Goal: Task Accomplishment & Management: Complete application form

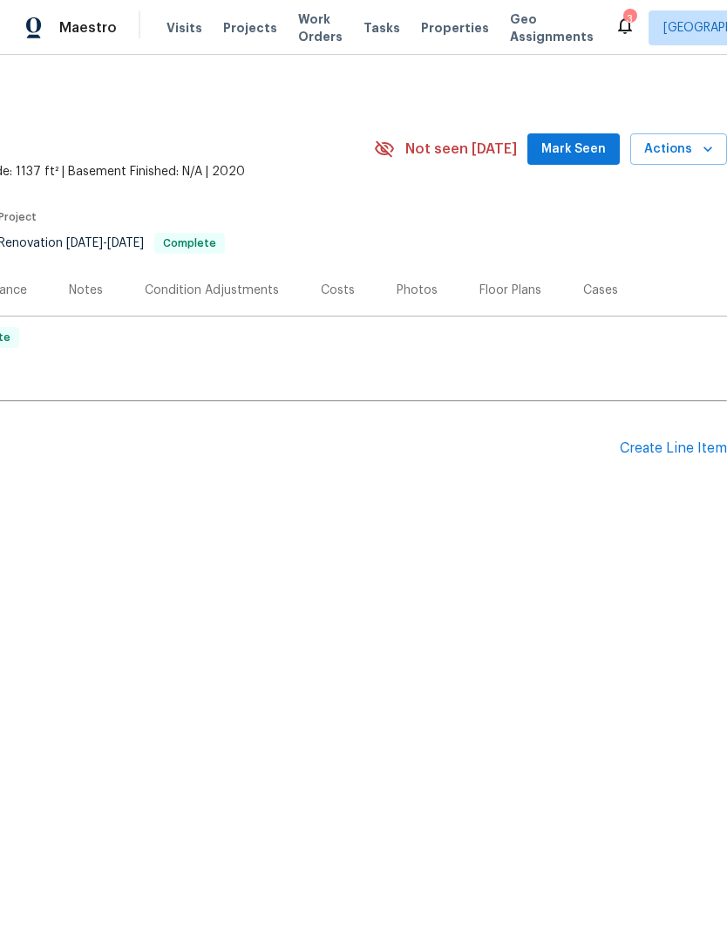
scroll to position [0, 258]
click at [690, 440] on div "Create Line Item" at bounding box center [673, 448] width 107 height 17
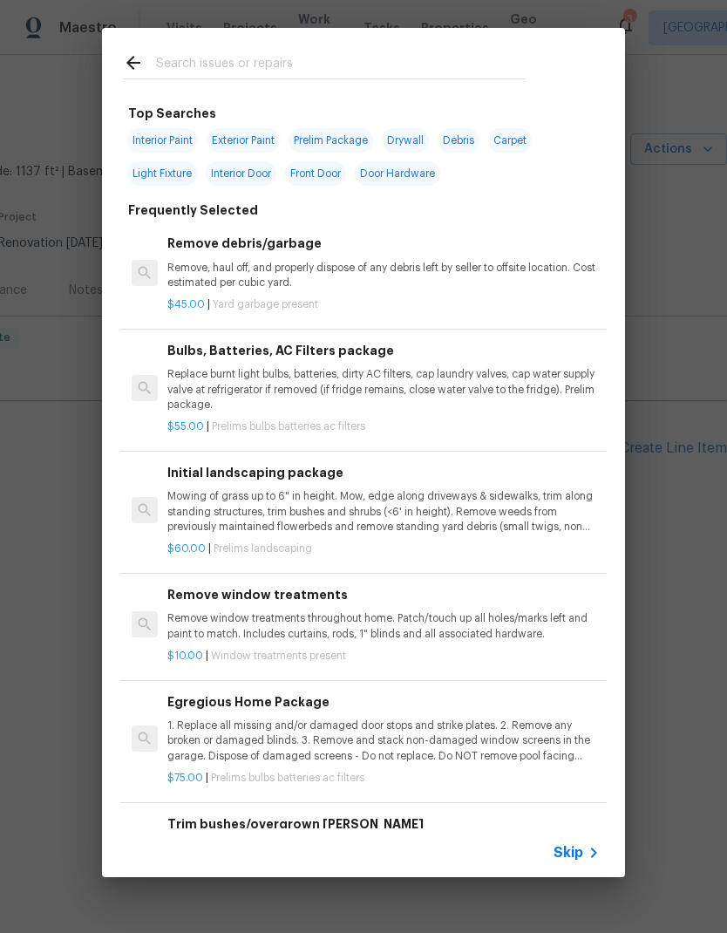
click at [227, 59] on input "text" at bounding box center [341, 65] width 370 height 26
type input "Hvac"
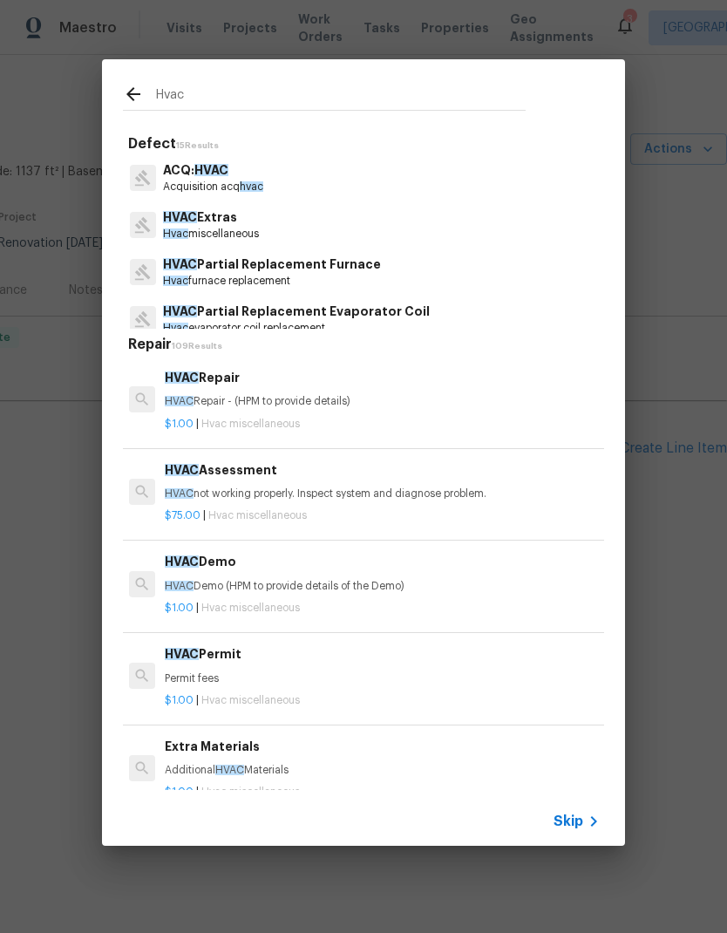
scroll to position [0, 3]
click at [228, 237] on p "Hvac miscellaneous" at bounding box center [211, 234] width 96 height 15
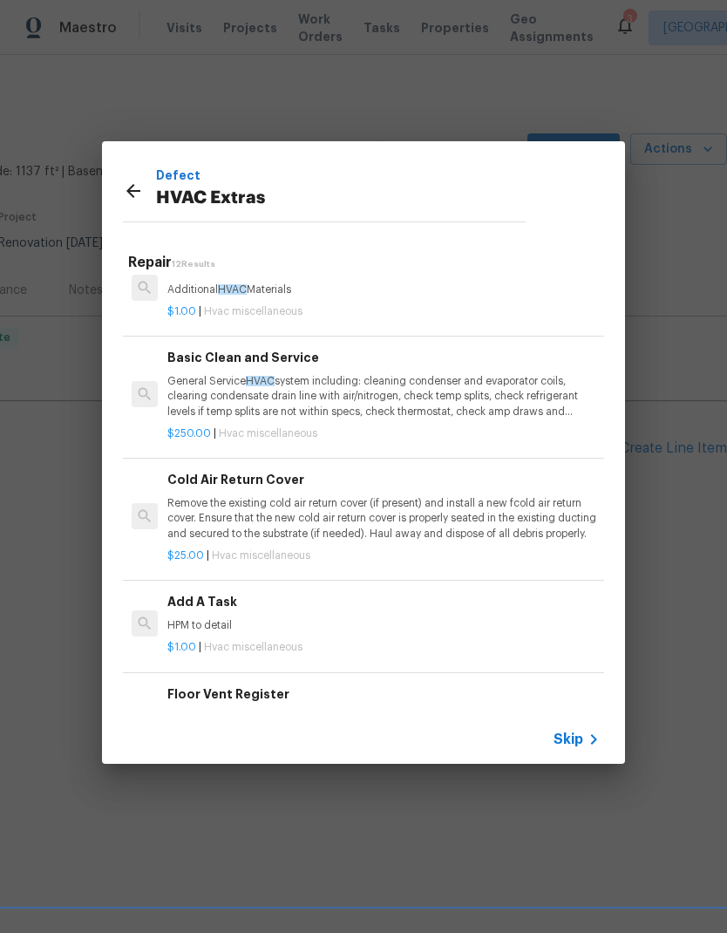
scroll to position [400, 0]
click at [475, 392] on p "General Service HVAC system including: cleaning condenser and evaporator coils,…" at bounding box center [383, 395] width 433 height 44
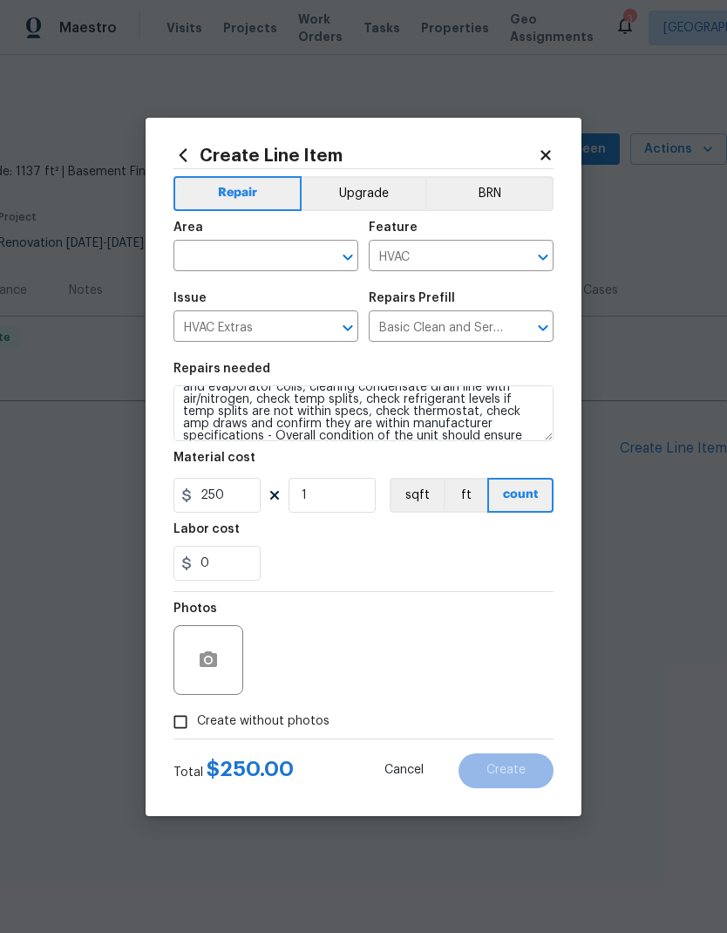
scroll to position [40, 0]
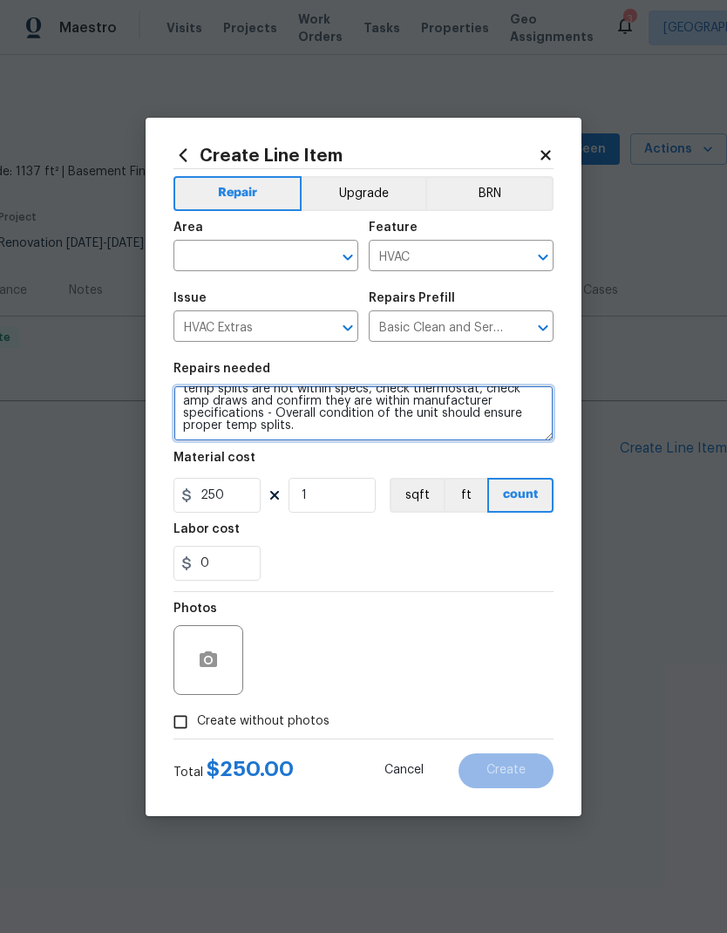
click at [449, 431] on textarea "General Service HVAC system including: cleaning condenser and evaporator coils,…" at bounding box center [364, 413] width 380 height 56
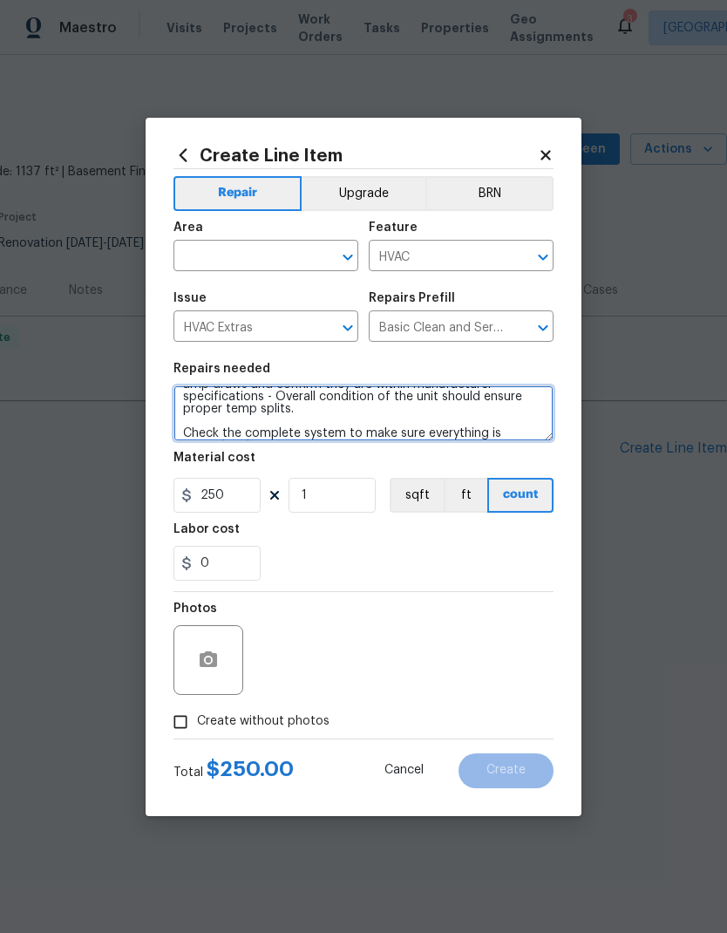
scroll to position [78, 0]
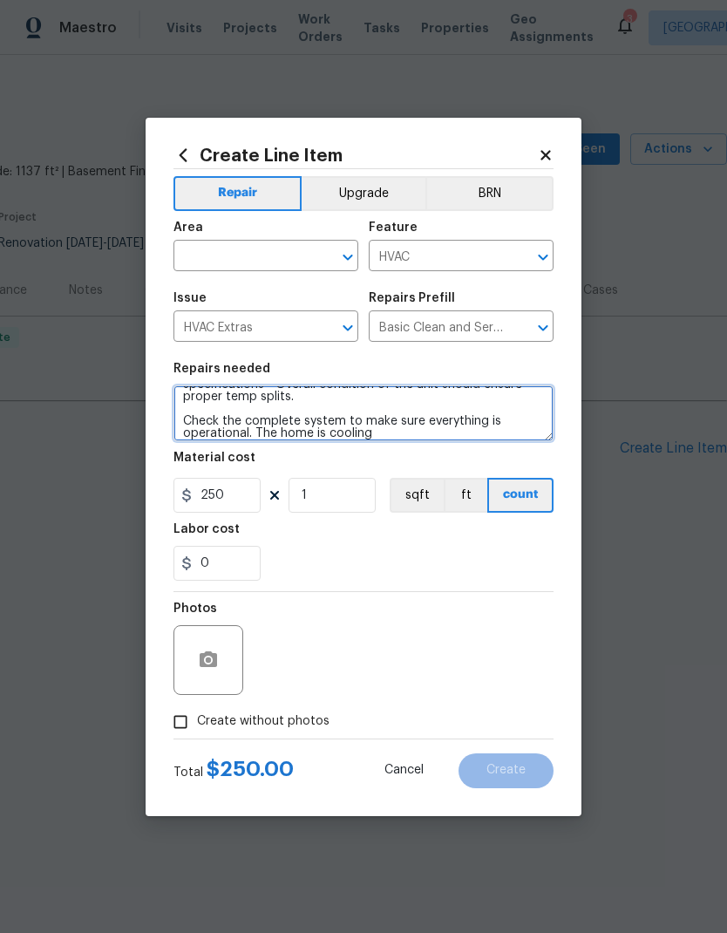
type textarea "General Service HVAC system including: cleaning condenser and evaporator coils,…"
click at [290, 258] on input "text" at bounding box center [242, 257] width 136 height 27
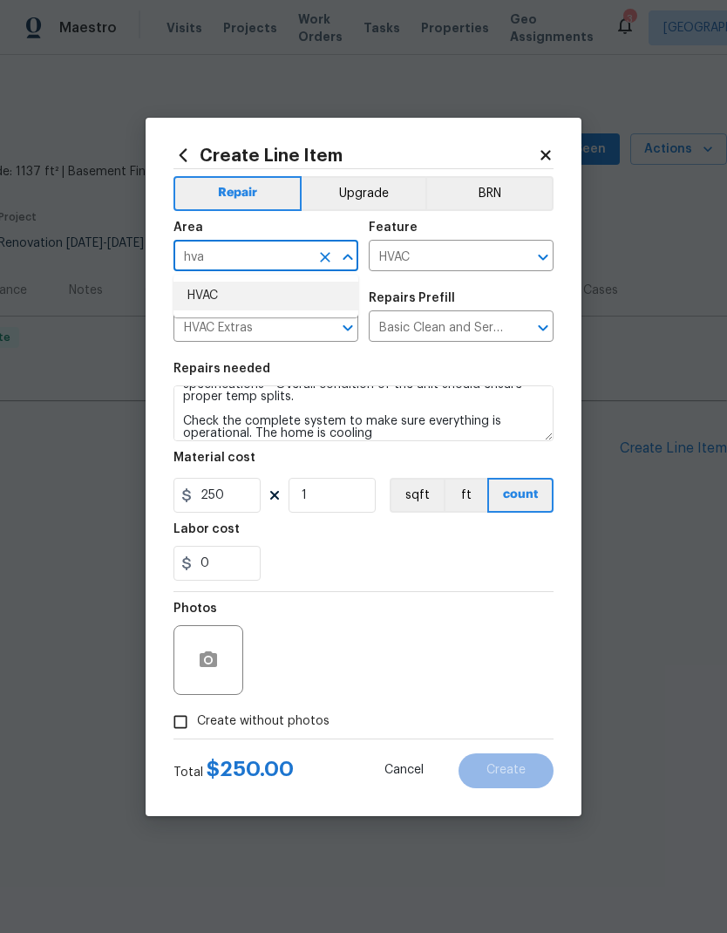
click at [254, 286] on li "HVAC" at bounding box center [266, 296] width 185 height 29
type input "HVAC"
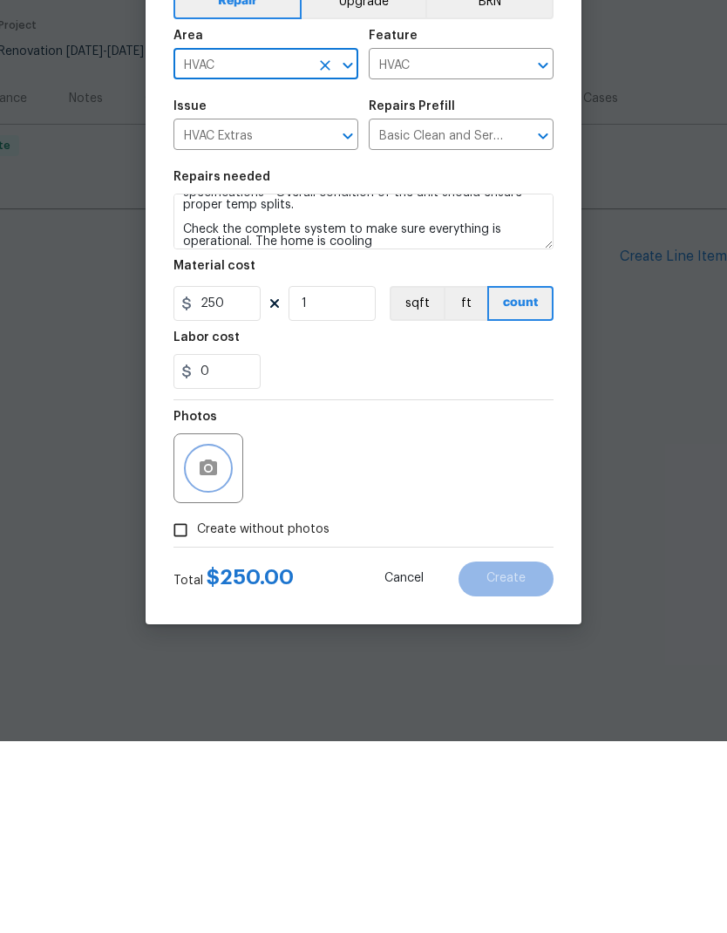
click at [217, 651] on icon "button" at bounding box center [208, 659] width 17 height 16
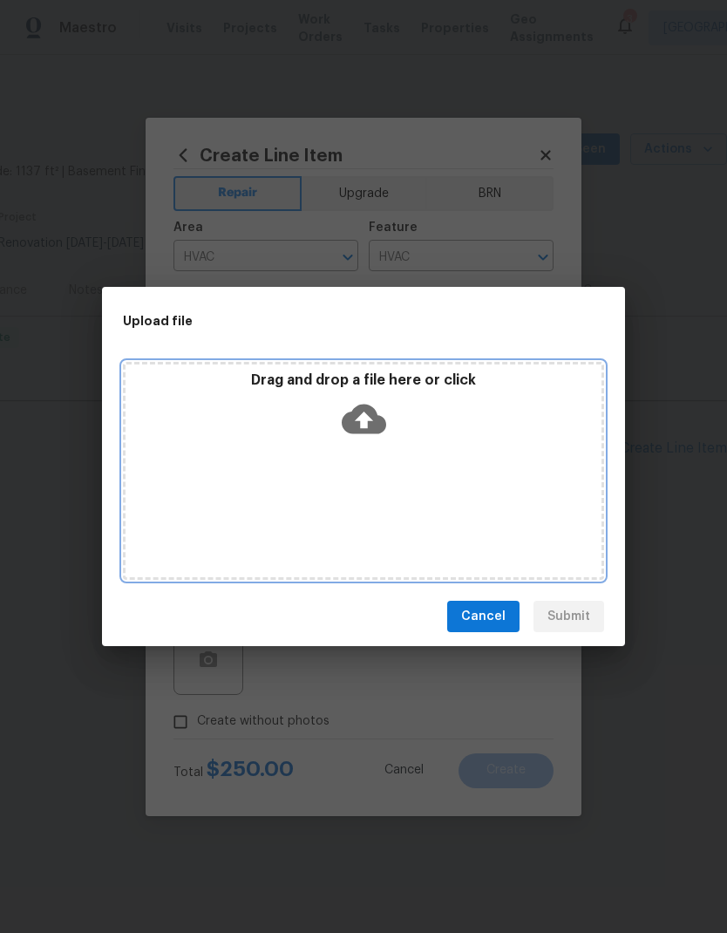
click at [372, 411] on icon at bounding box center [364, 420] width 44 height 30
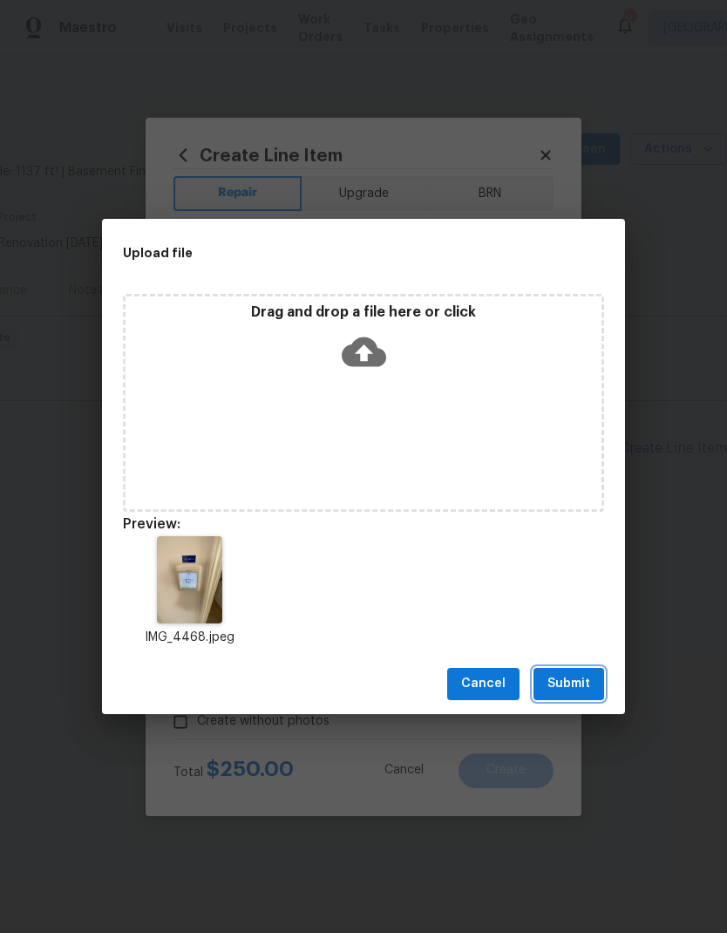
click at [577, 677] on span "Submit" at bounding box center [569, 684] width 43 height 22
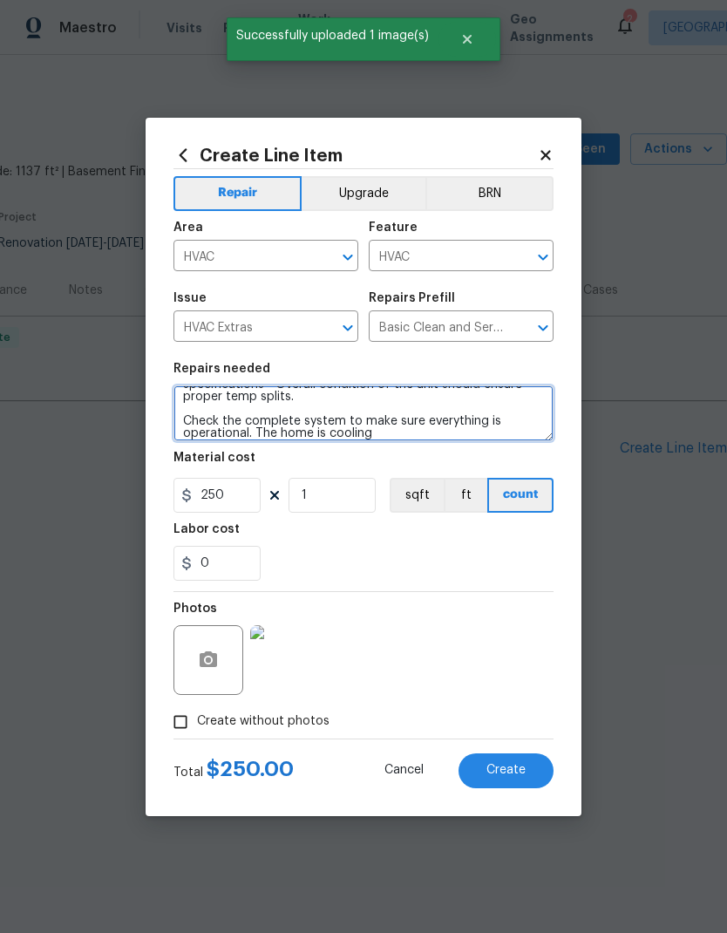
click at [325, 433] on textarea "General Service HVAC system including: cleaning condenser and evaporator coils,…" at bounding box center [364, 413] width 380 height 56
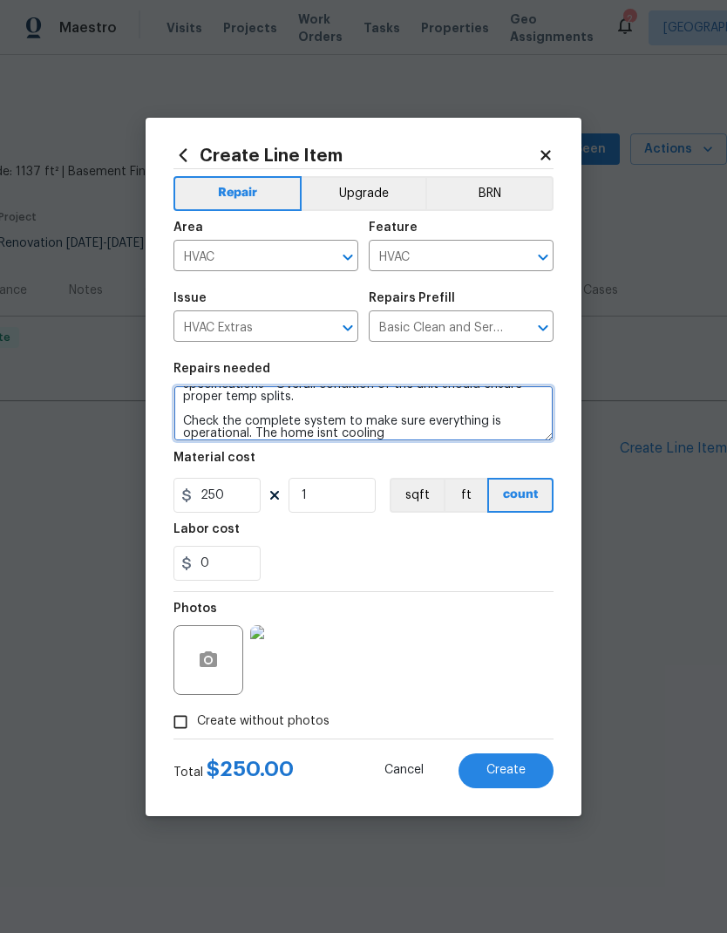
click at [416, 441] on textarea "General Service HVAC system including: cleaning condenser and evaporator coils,…" at bounding box center [364, 413] width 380 height 56
click at [343, 429] on textarea "General Service HVAC system including: cleaning condenser and evaporator coils,…" at bounding box center [364, 413] width 380 height 56
click at [324, 434] on textarea "General Service HVAC system including: cleaning condenser and evaporator coils,…" at bounding box center [364, 413] width 380 height 56
click at [331, 440] on textarea "General Service HVAC system including: cleaning condenser and evaporator coils,…" at bounding box center [364, 413] width 380 height 56
click at [325, 441] on textarea "General Service HVAC system including: cleaning condenser and evaporator coils,…" at bounding box center [364, 413] width 380 height 56
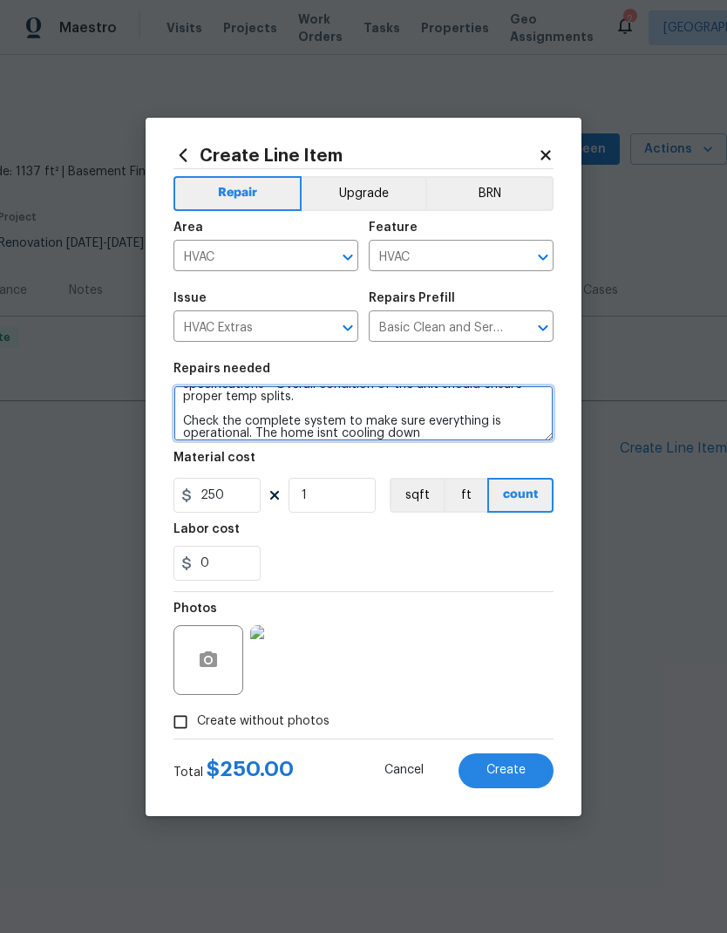
click at [326, 436] on textarea "General Service HVAC system including: cleaning condenser and evaporator coils,…" at bounding box center [364, 413] width 380 height 56
click at [329, 440] on textarea "General Service HVAC system including: cleaning condenser and evaporator coils,…" at bounding box center [364, 413] width 380 height 56
click at [481, 544] on div "Labor cost" at bounding box center [364, 534] width 380 height 23
click at [453, 440] on textarea "General Service HVAC system including: cleaning condenser and evaporator coils,…" at bounding box center [364, 413] width 380 height 56
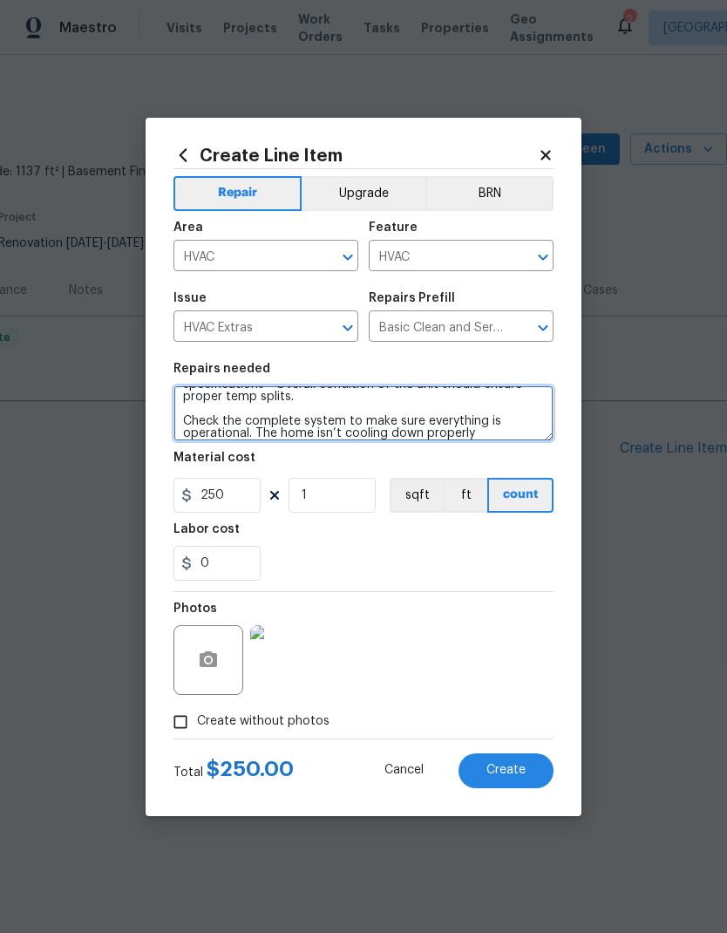
type textarea "General Service HVAC system including: cleaning condenser and evaporator coils,…"
click at [481, 551] on div "0" at bounding box center [364, 563] width 380 height 35
click at [518, 772] on span "Create" at bounding box center [506, 770] width 39 height 13
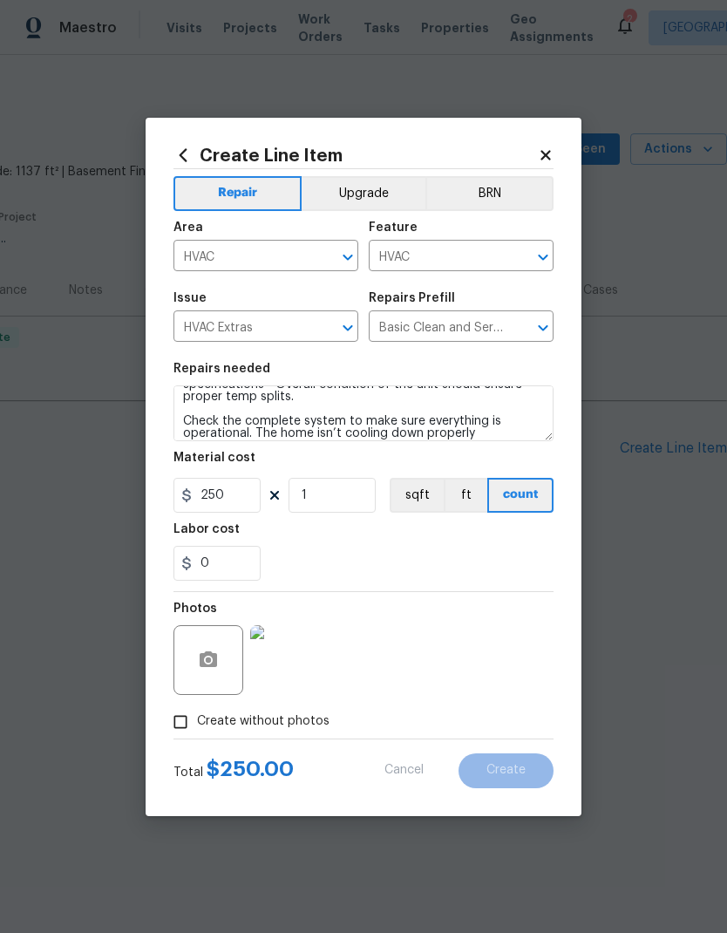
type input "0"
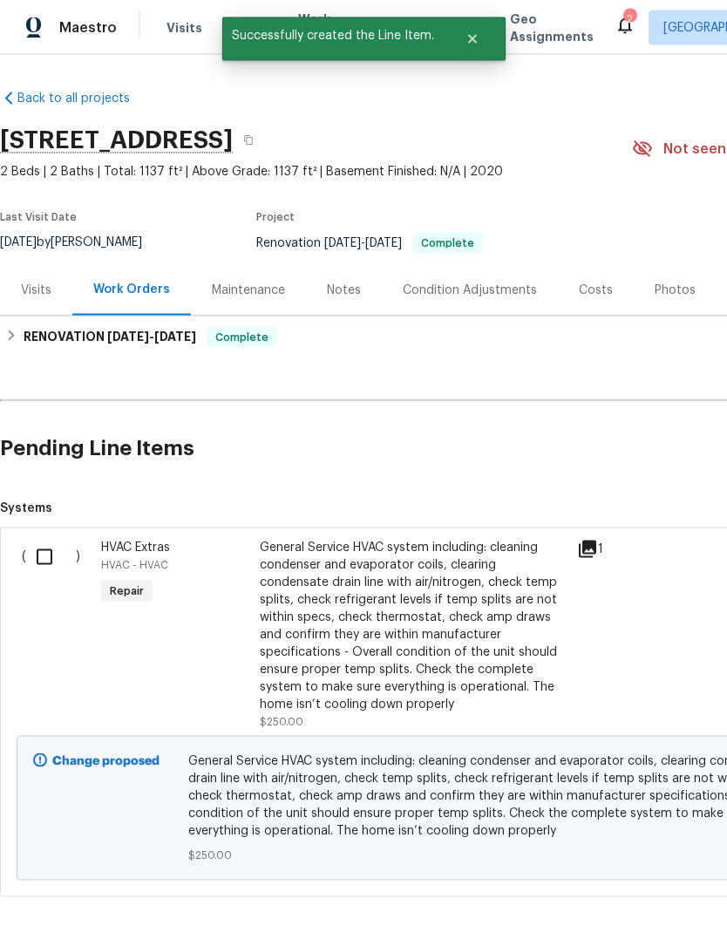
scroll to position [0, 0]
click at [49, 539] on input "checkbox" at bounding box center [51, 557] width 50 height 37
checkbox input "true"
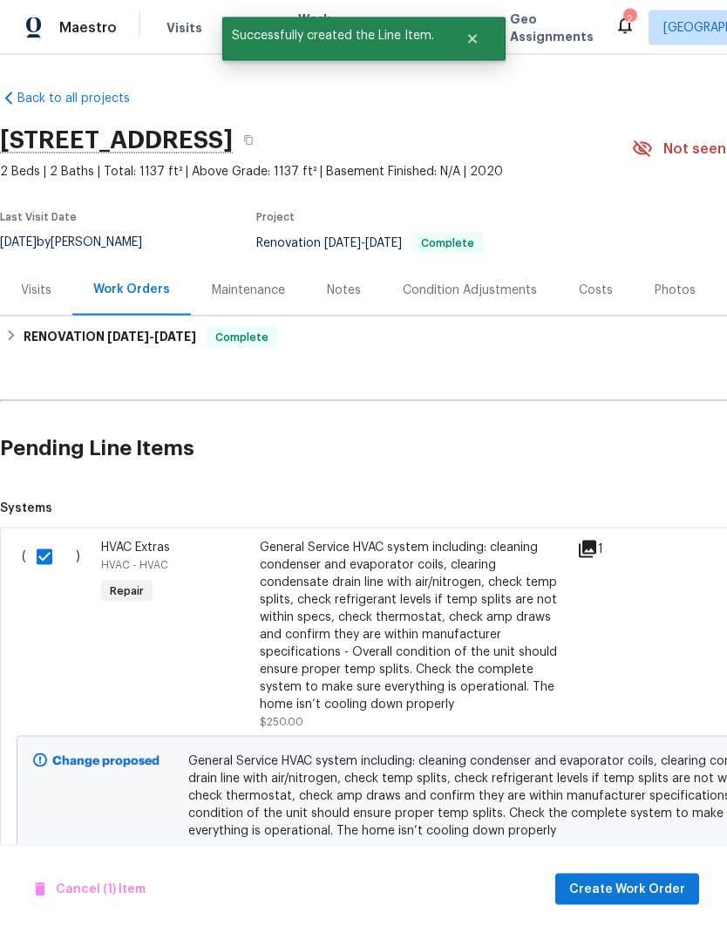
scroll to position [34, 0]
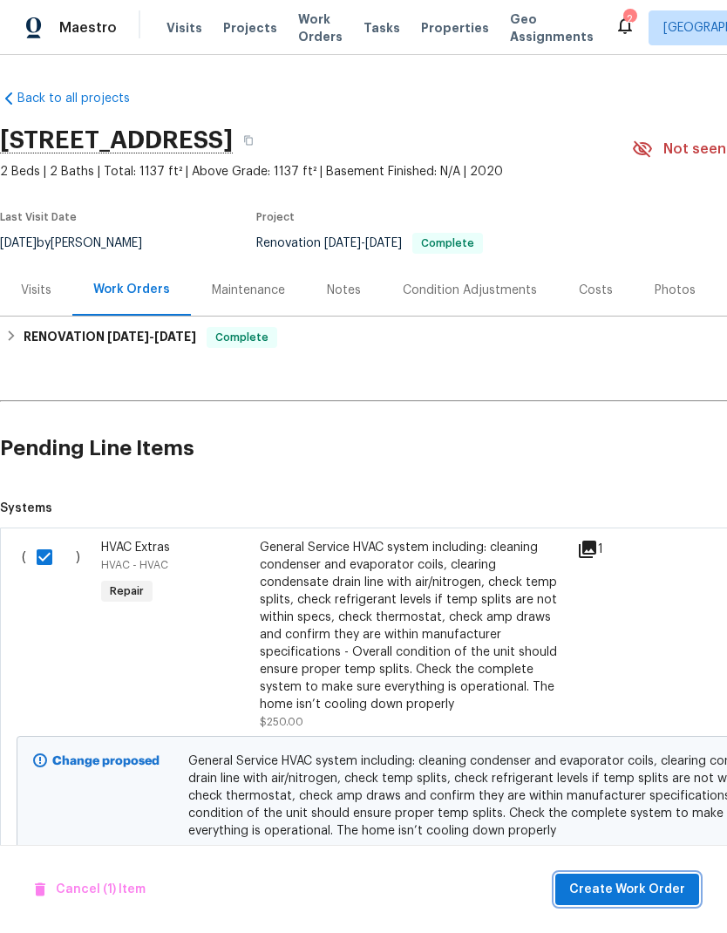
click at [648, 884] on span "Create Work Order" at bounding box center [627, 890] width 116 height 22
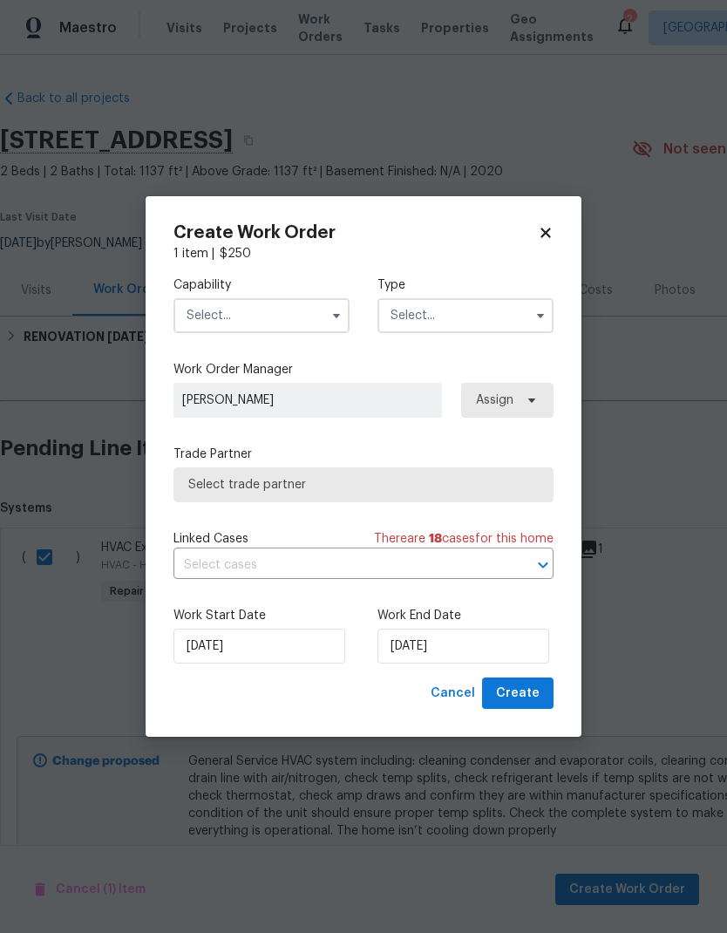
click at [304, 307] on input "text" at bounding box center [262, 315] width 176 height 35
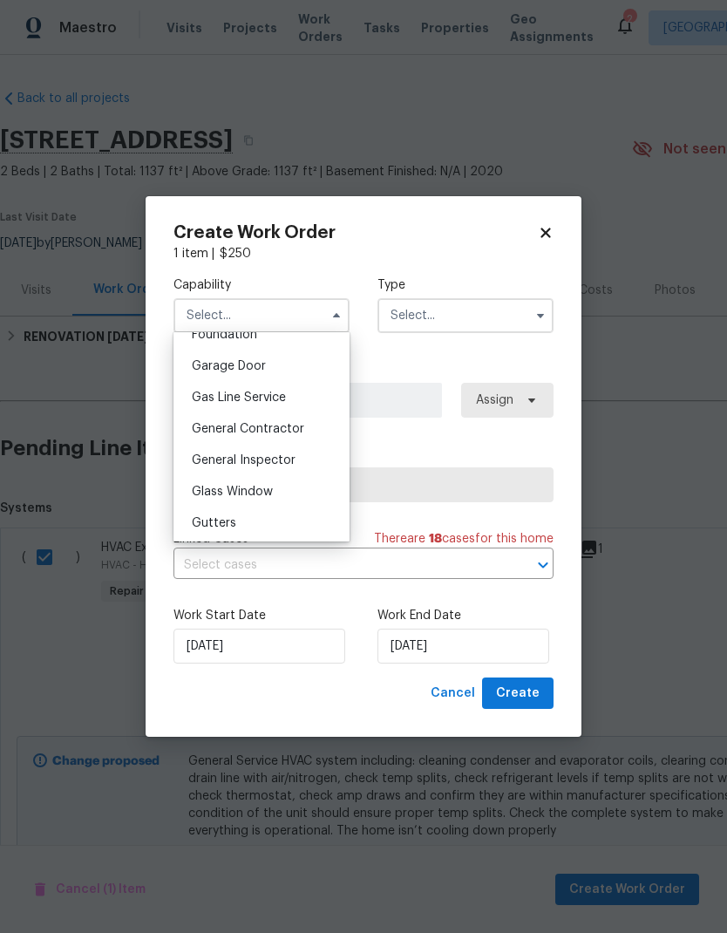
scroll to position [760, 0]
click at [308, 426] on div "General Contractor" at bounding box center [261, 425] width 167 height 31
type input "General Contractor"
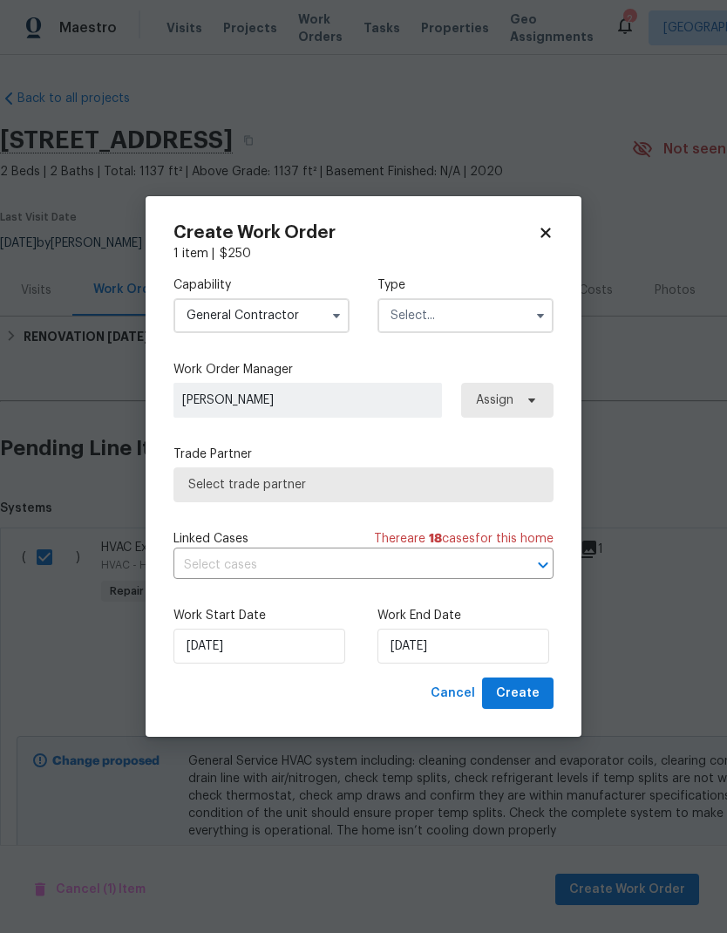
click at [481, 310] on input "text" at bounding box center [466, 315] width 176 height 35
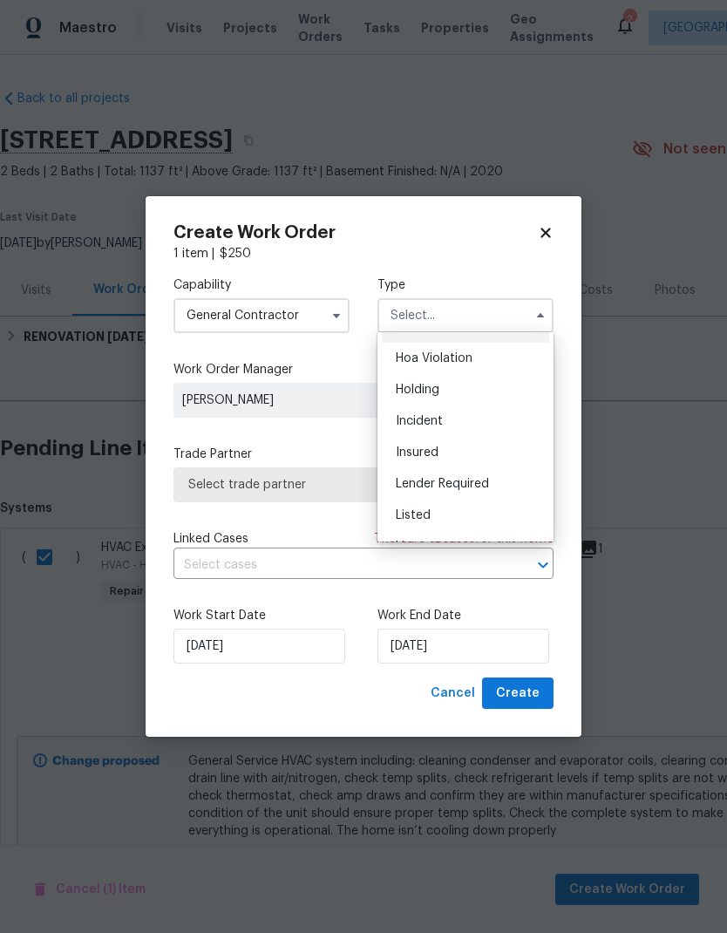
scroll to position [60, 0]
click at [446, 481] on div "Listed" at bounding box center [465, 480] width 167 height 31
type input "Listed"
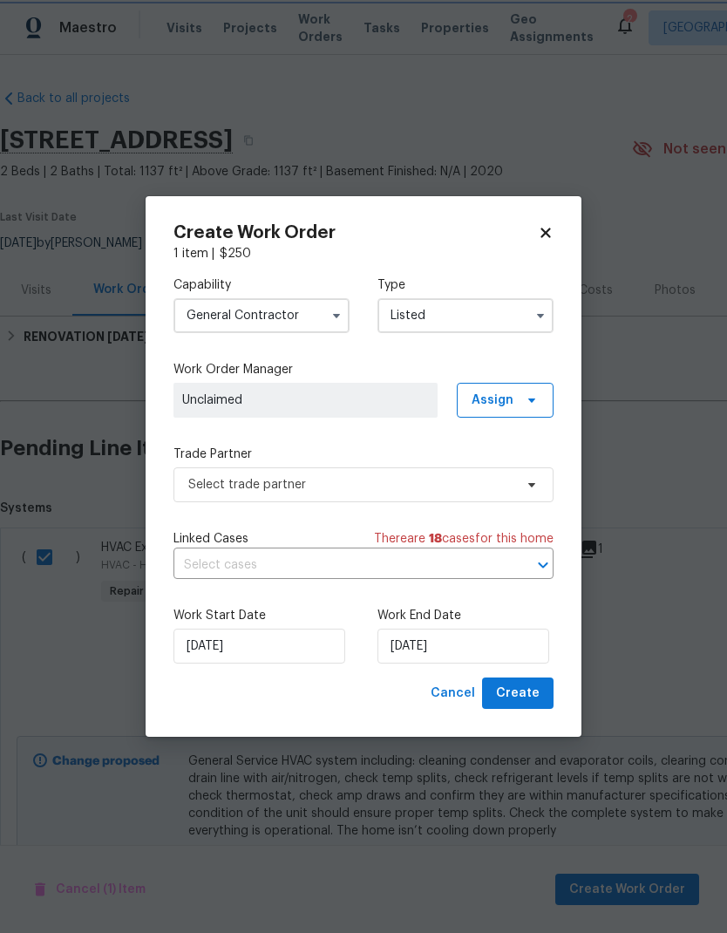
scroll to position [0, 0]
click at [520, 403] on span at bounding box center [529, 400] width 19 height 14
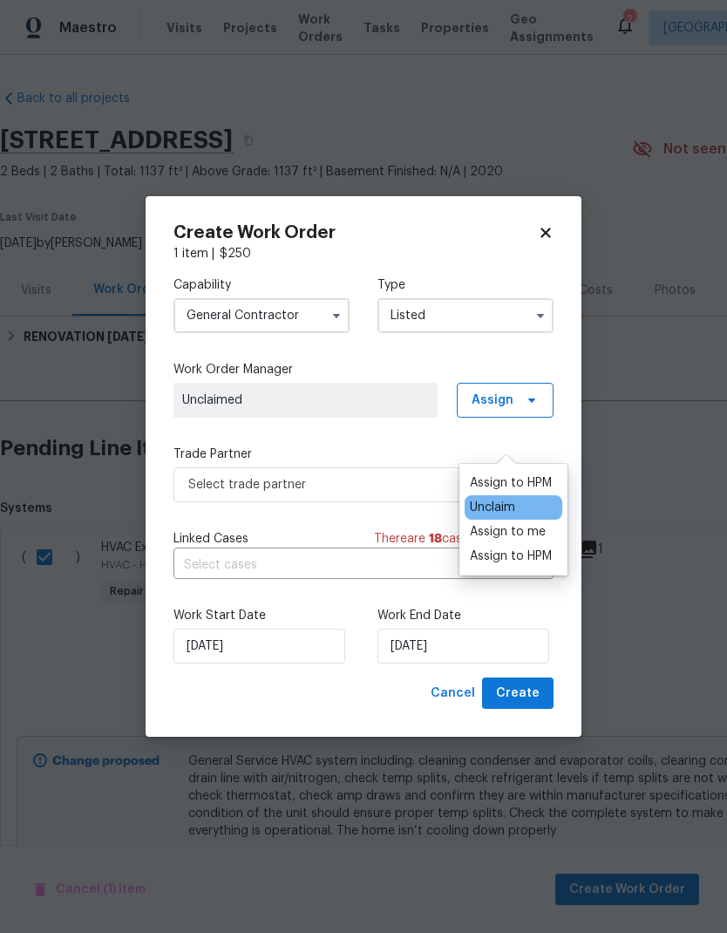
click at [535, 474] on div "Assign to HPM" at bounding box center [511, 482] width 82 height 17
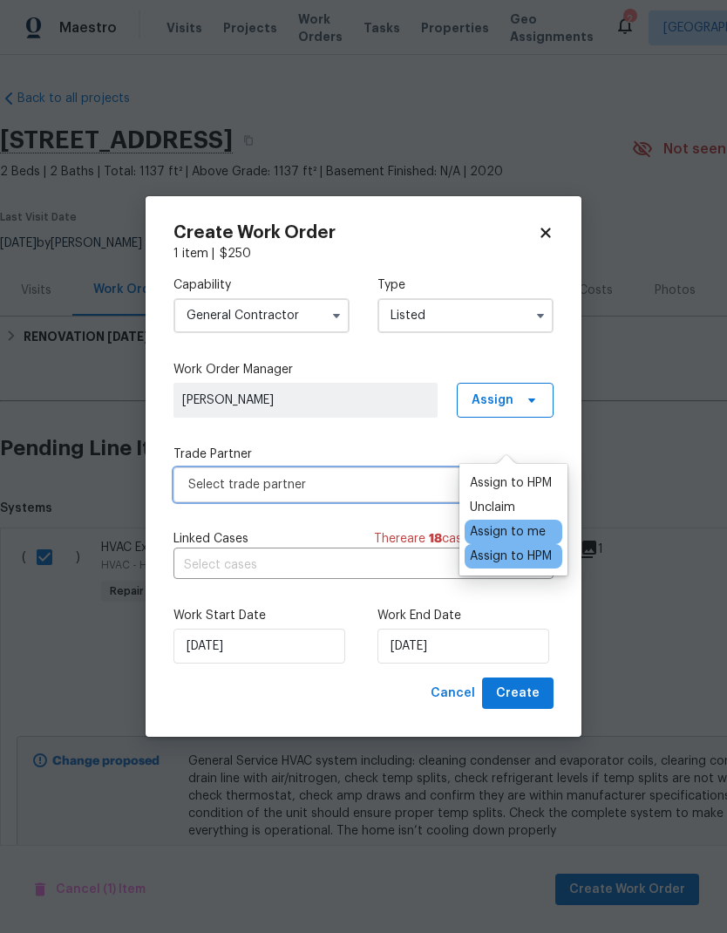
click at [422, 481] on span "Select trade partner" at bounding box center [350, 484] width 325 height 17
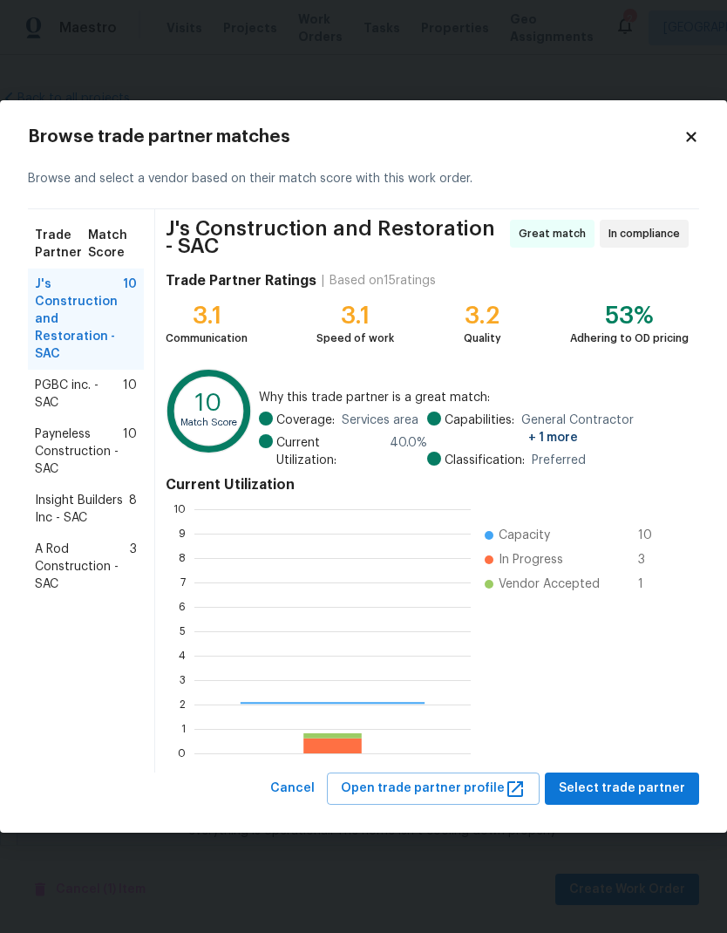
scroll to position [244, 276]
click at [35, 396] on span "PGBC inc. - SAC" at bounding box center [79, 394] width 88 height 35
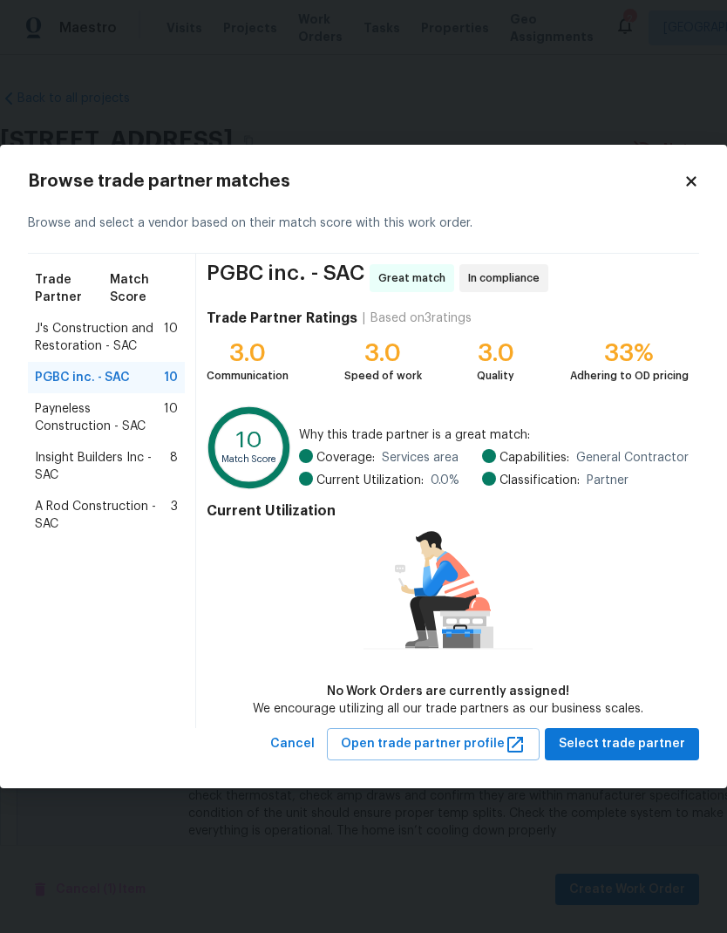
click at [44, 418] on span "Payneless Construction - SAC" at bounding box center [99, 417] width 129 height 35
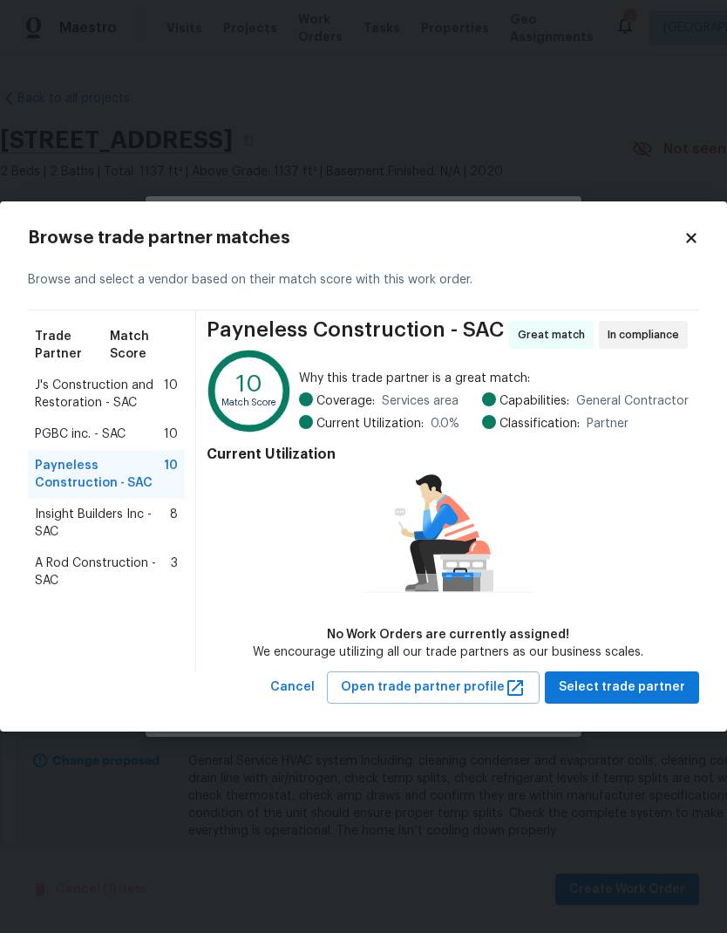
click at [74, 504] on div "Insight Builders Inc - SAC 8" at bounding box center [106, 523] width 157 height 49
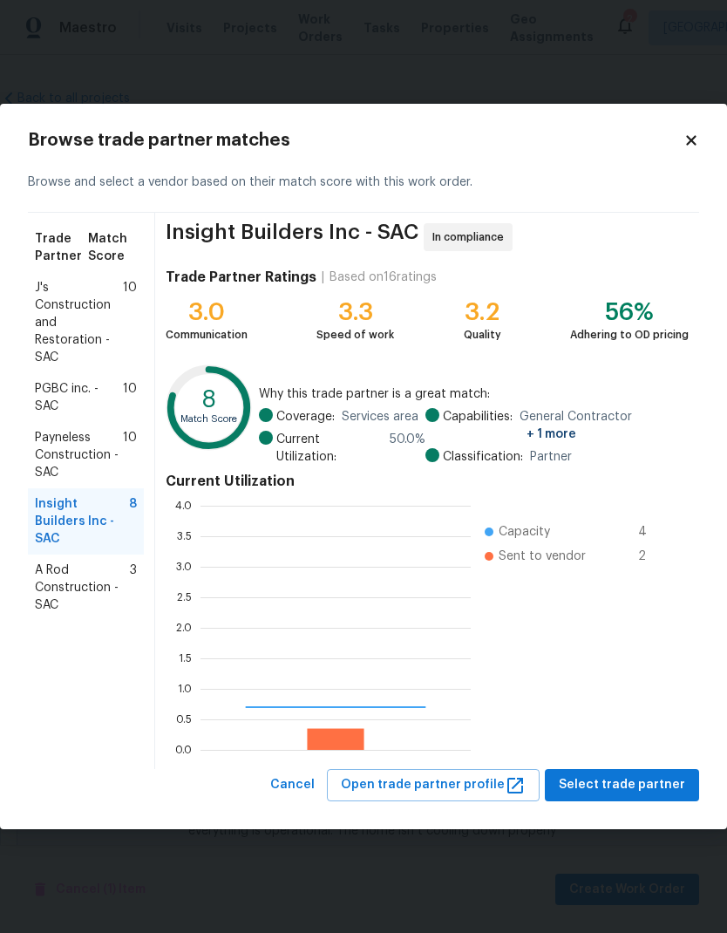
scroll to position [244, 270]
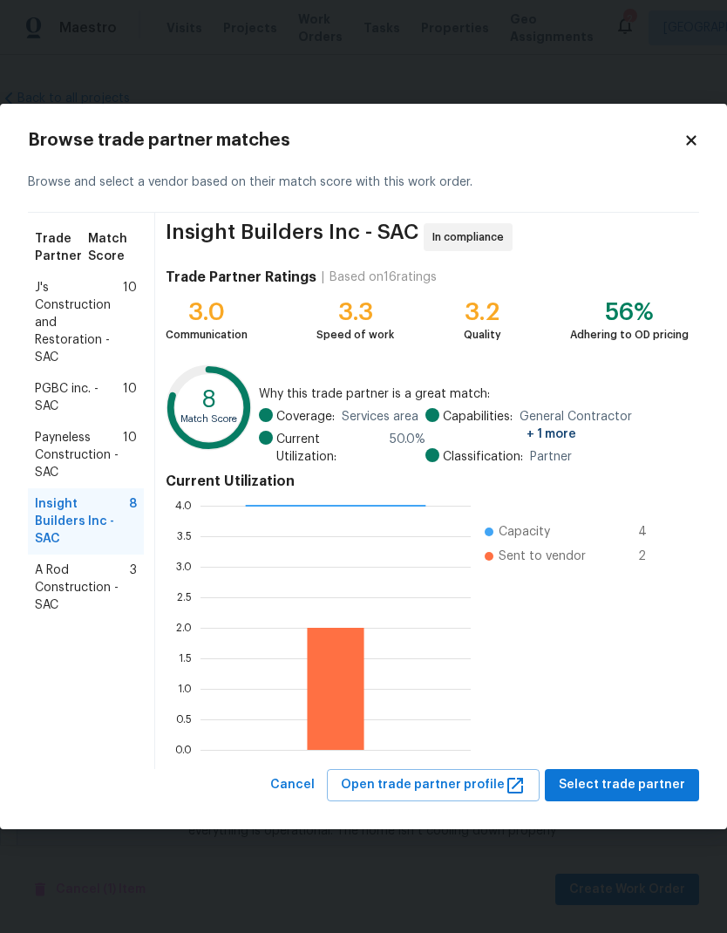
click at [62, 562] on span "A Rod Construction - SAC" at bounding box center [82, 588] width 95 height 52
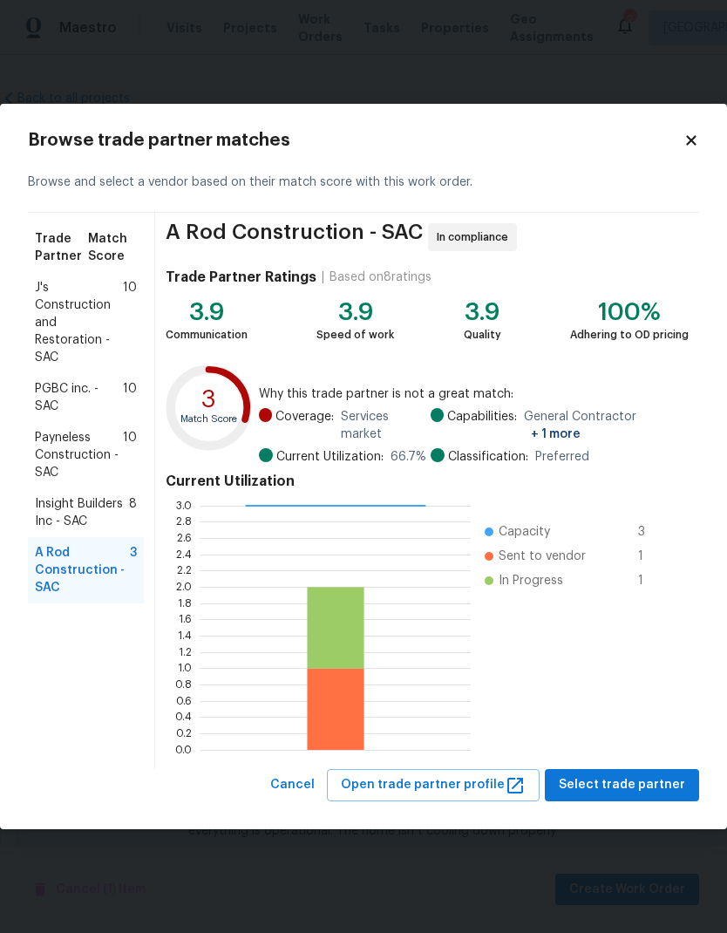
click at [54, 308] on span "J's Construction and Restoration - SAC" at bounding box center [79, 322] width 88 height 87
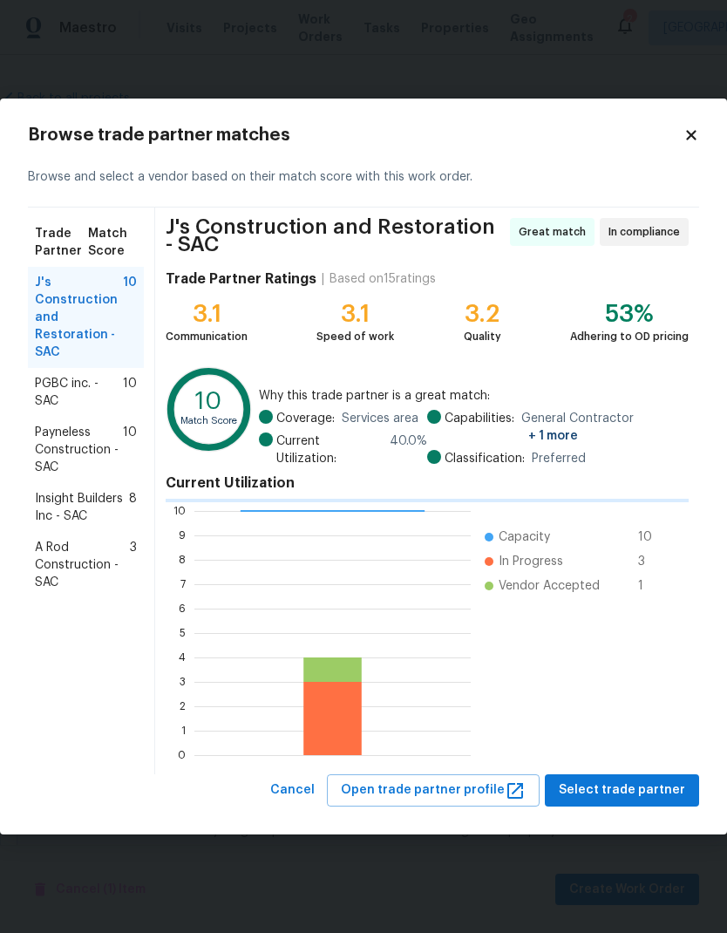
scroll to position [244, 276]
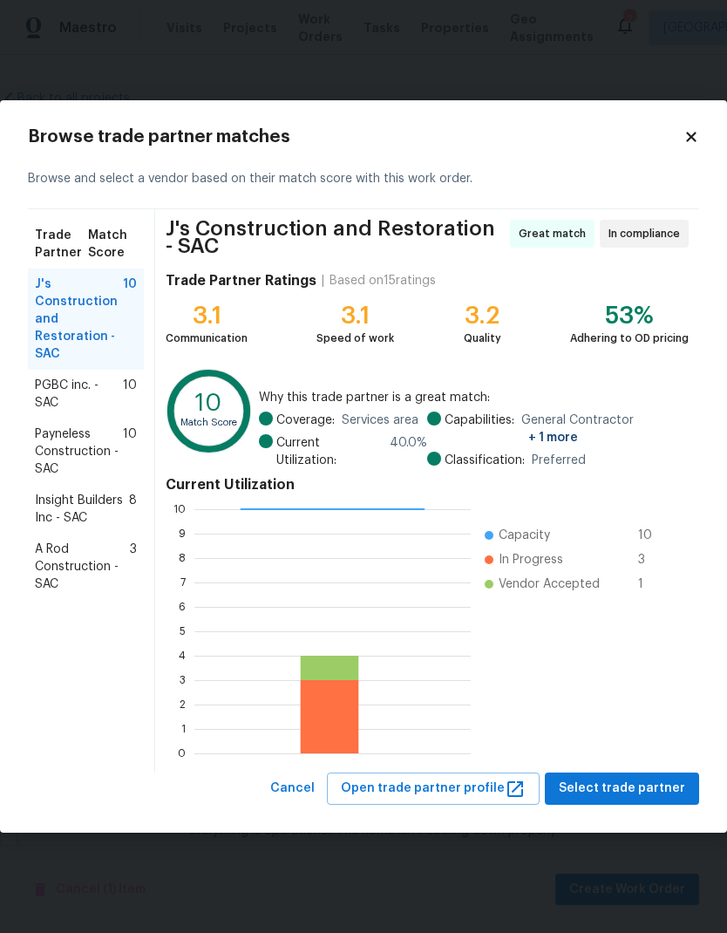
click at [56, 400] on span "PGBC inc. - SAC" at bounding box center [79, 394] width 88 height 35
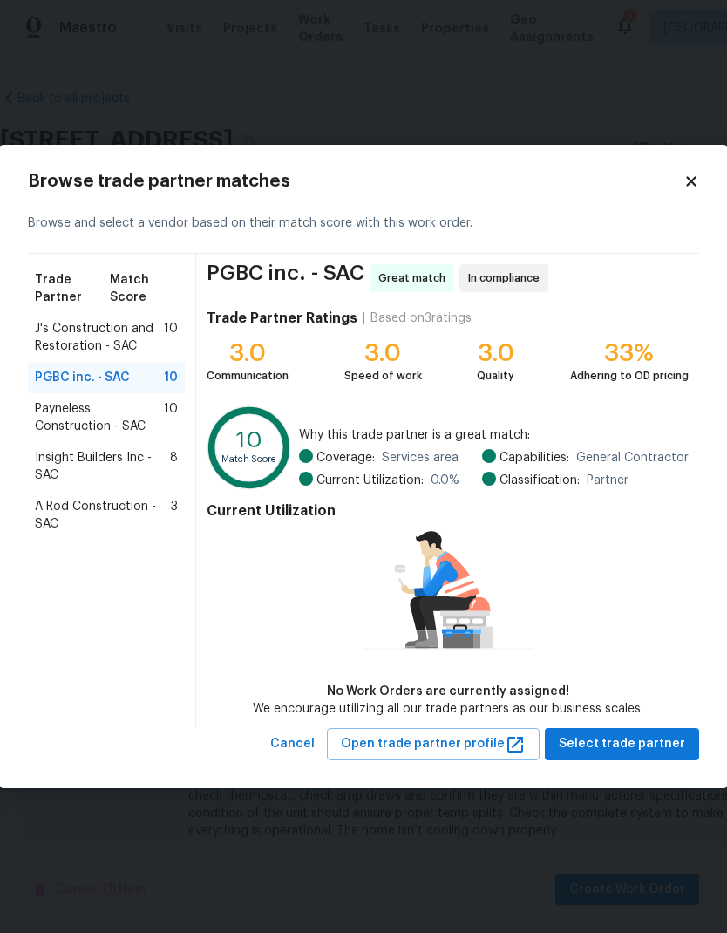
click at [45, 419] on span "Payneless Construction - SAC" at bounding box center [99, 417] width 129 height 35
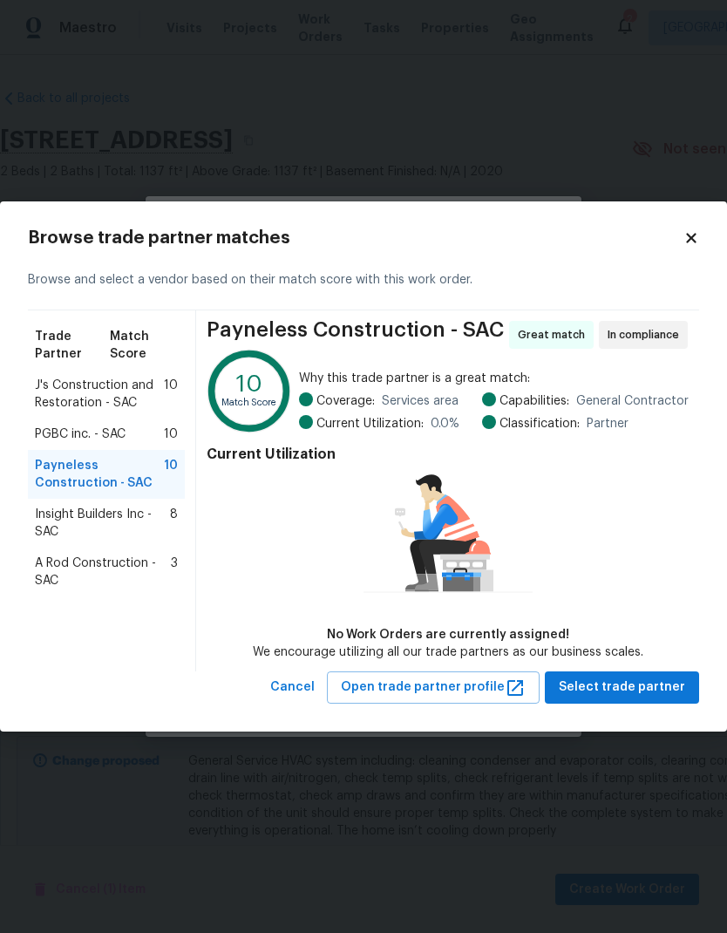
click at [60, 501] on div "Insight Builders Inc - SAC 8" at bounding box center [106, 523] width 157 height 49
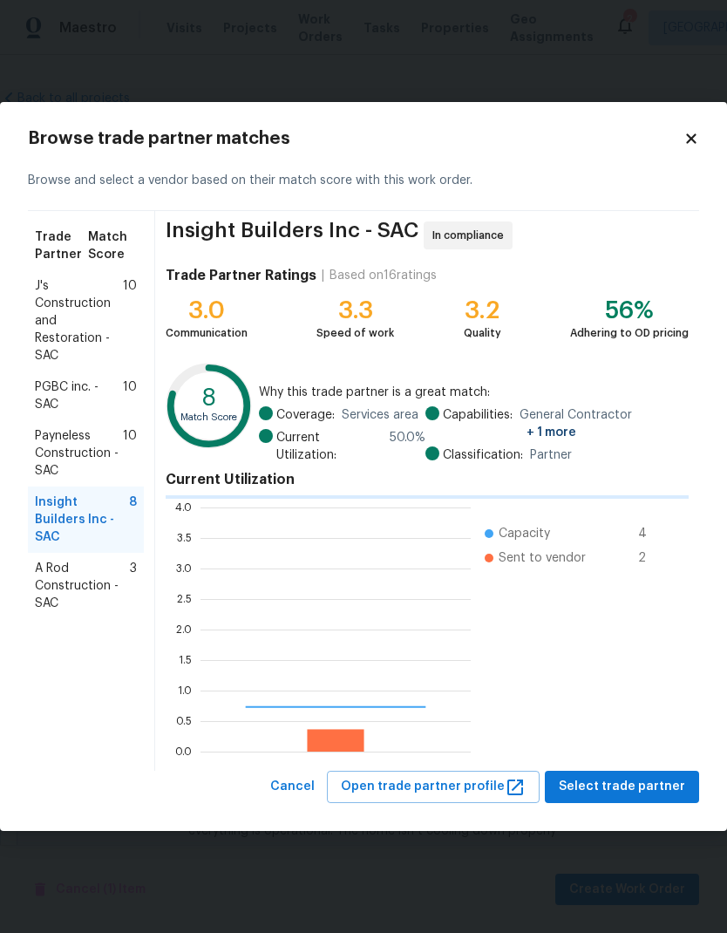
scroll to position [244, 270]
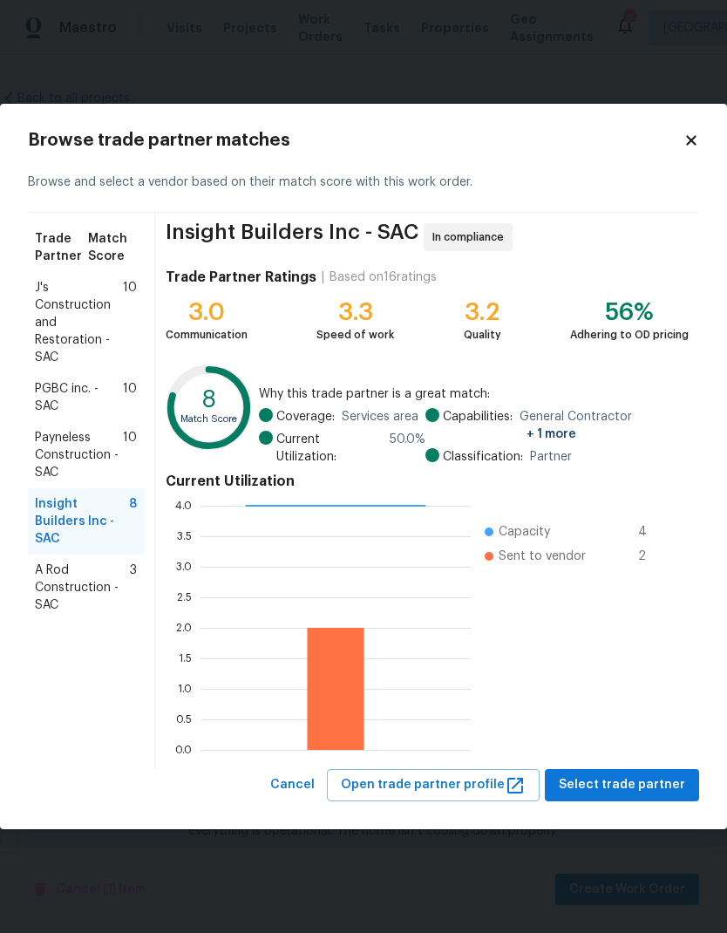
click at [58, 575] on span "A Rod Construction - SAC" at bounding box center [82, 588] width 95 height 52
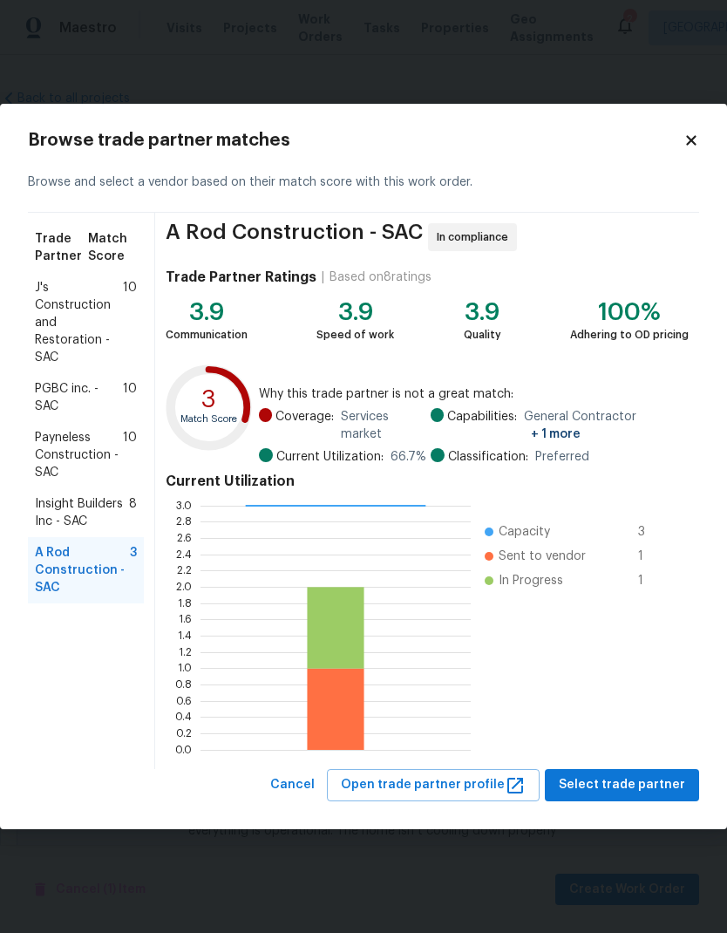
click at [43, 440] on span "Payneless Construction - SAC" at bounding box center [79, 455] width 88 height 52
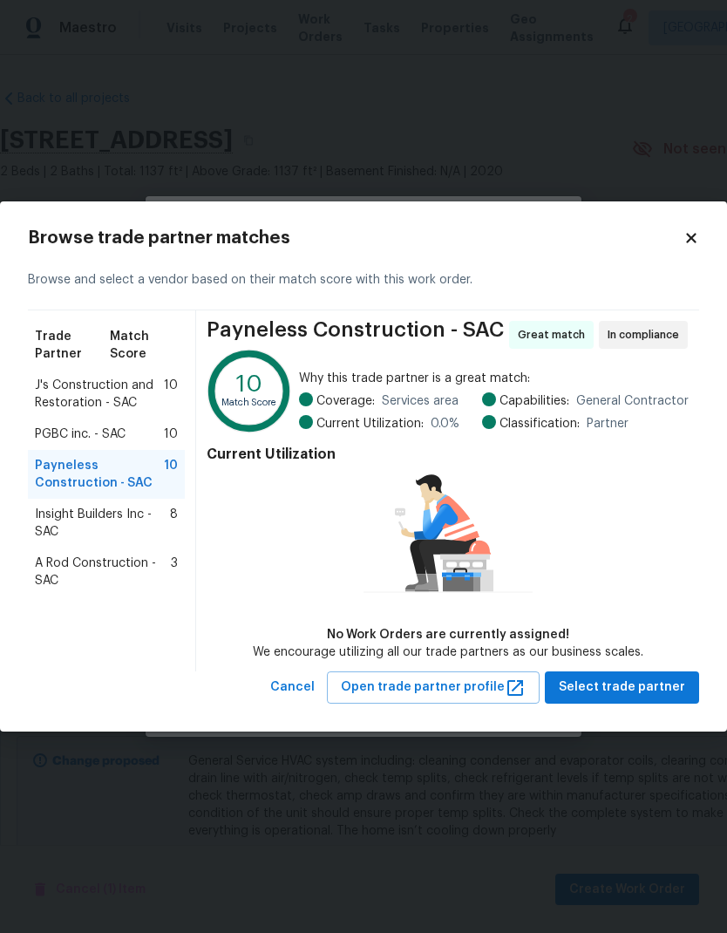
click at [54, 388] on span "J's Construction and Restoration - SAC" at bounding box center [99, 394] width 129 height 35
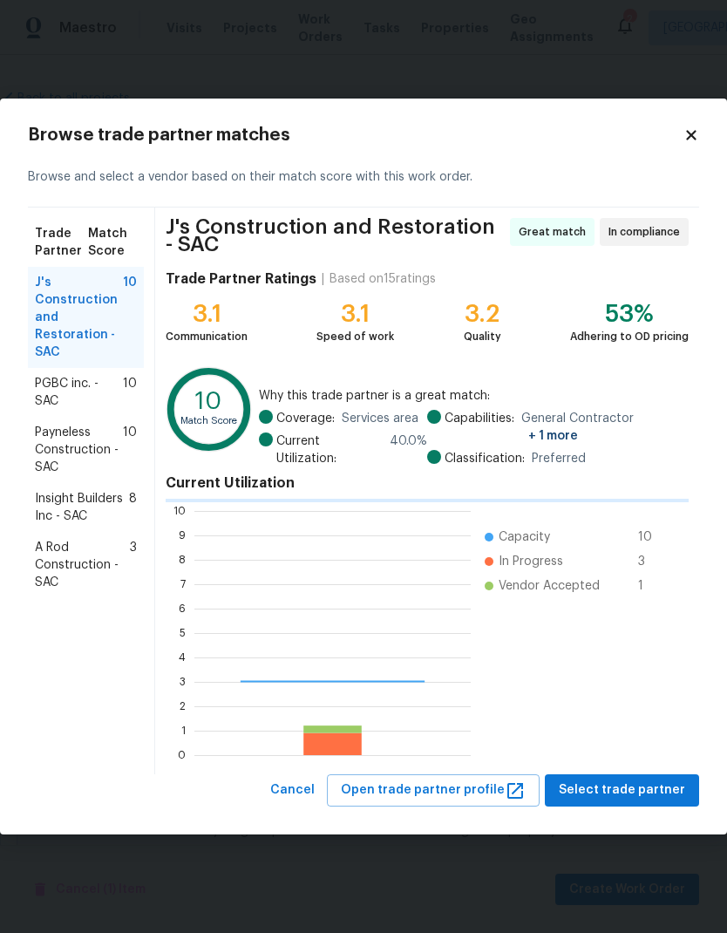
scroll to position [244, 276]
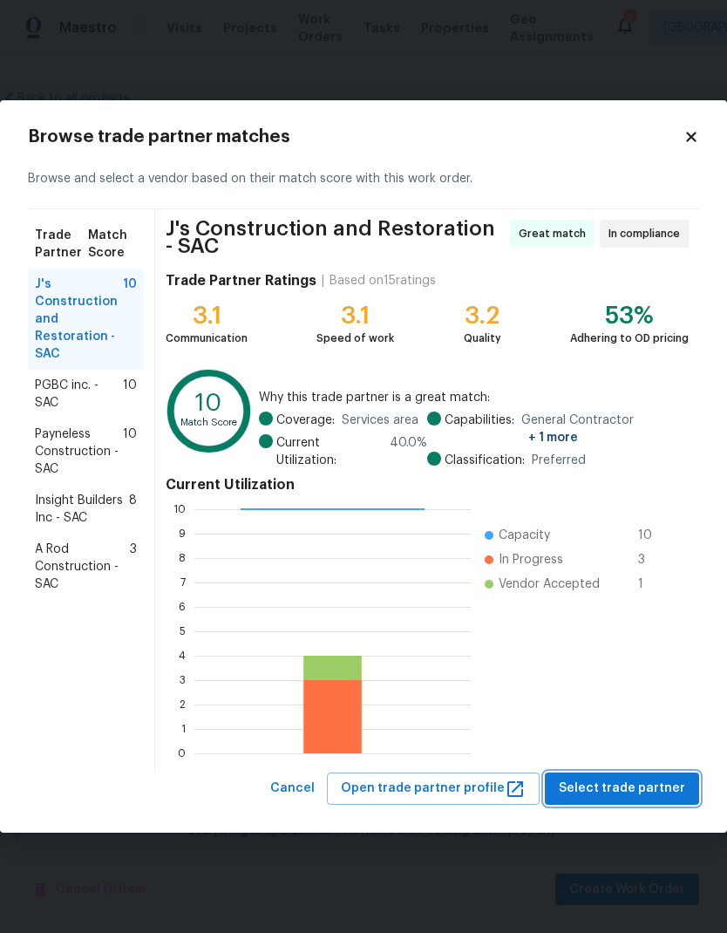
click at [651, 779] on span "Select trade partner" at bounding box center [622, 789] width 126 height 22
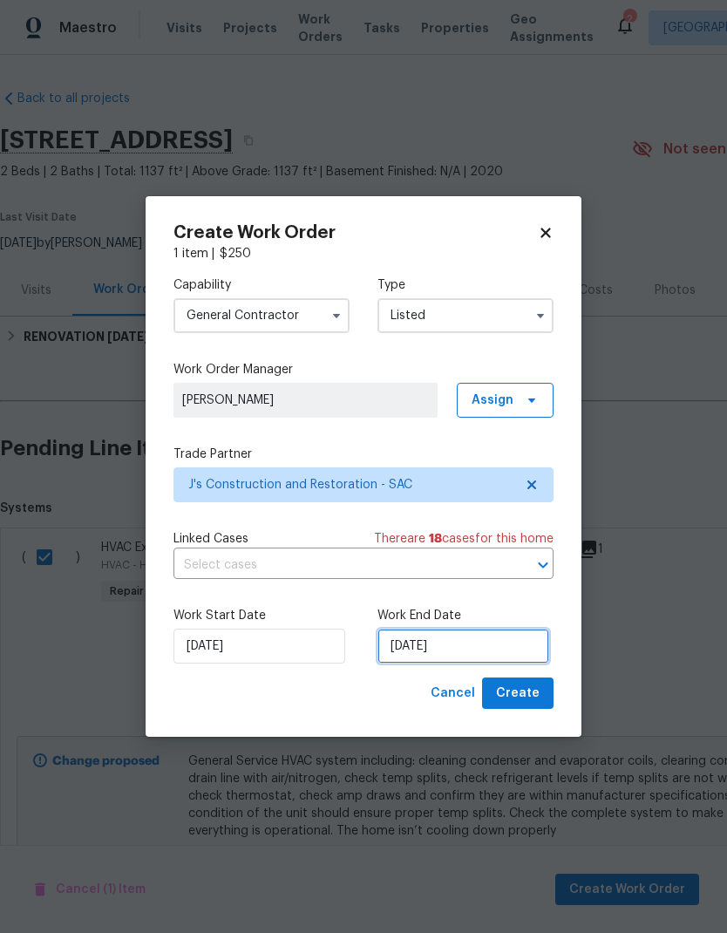
click at [461, 650] on input "8/21/2025" at bounding box center [464, 646] width 172 height 35
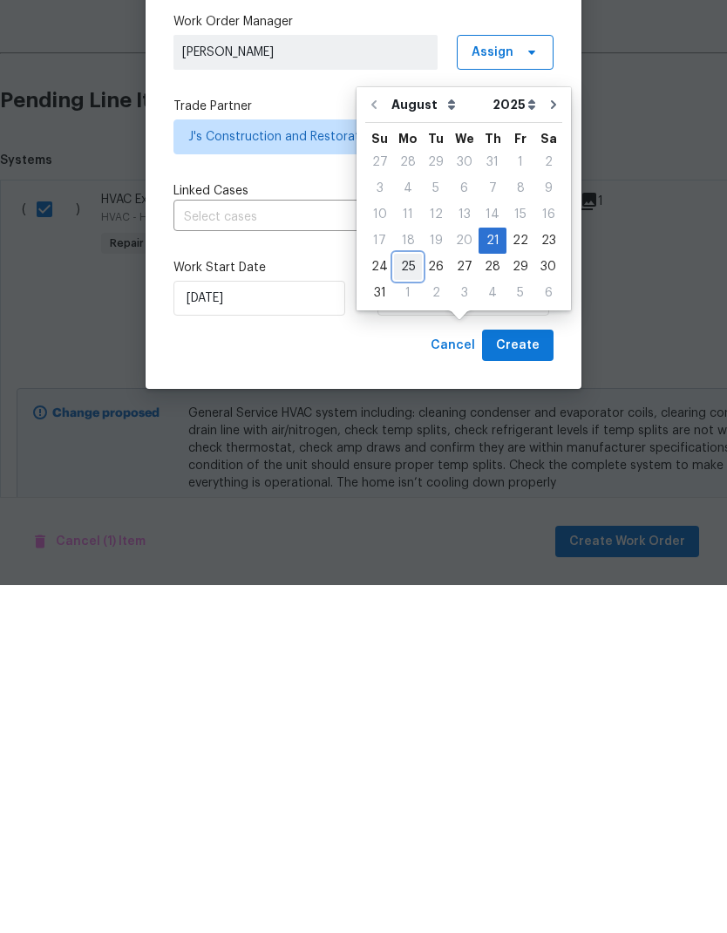
click at [405, 603] on div "25" at bounding box center [408, 615] width 28 height 24
type input "8/25/2025"
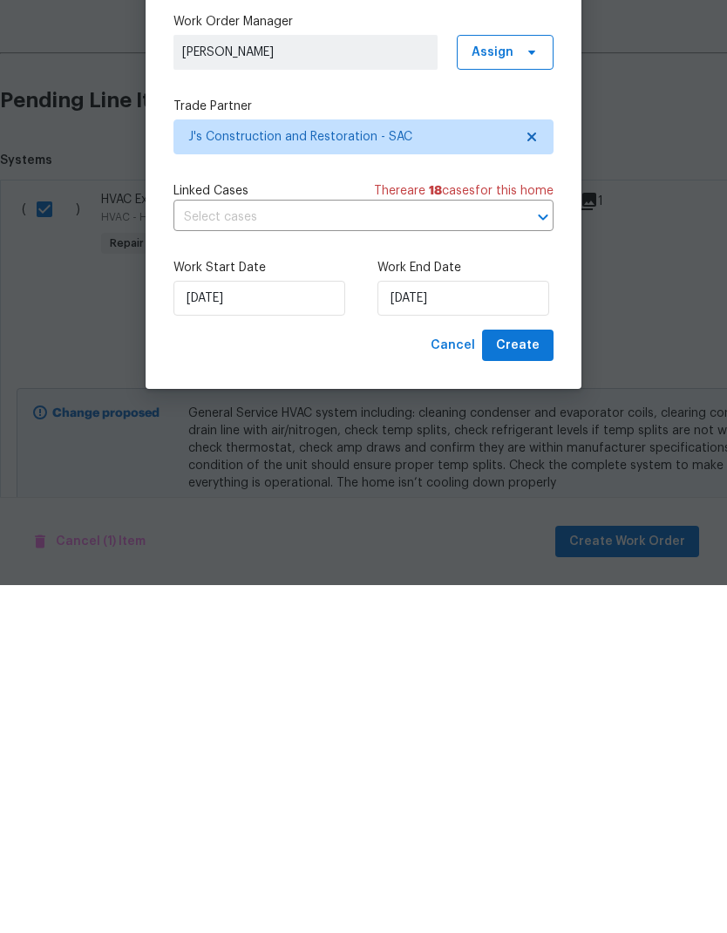
scroll to position [70, 0]
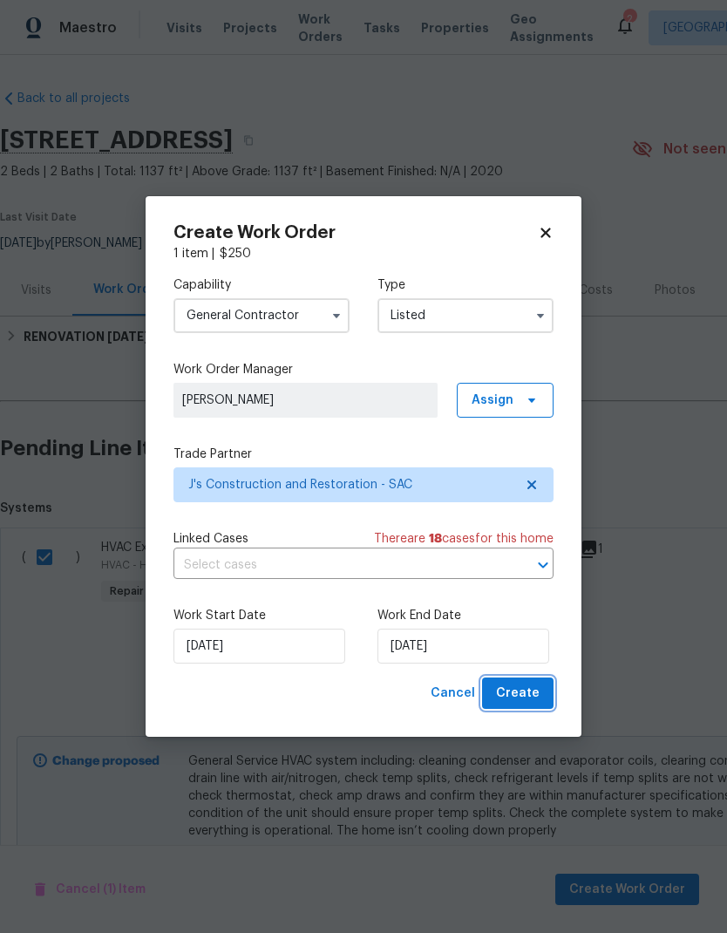
click at [518, 693] on span "Create" at bounding box center [518, 694] width 44 height 22
checkbox input "false"
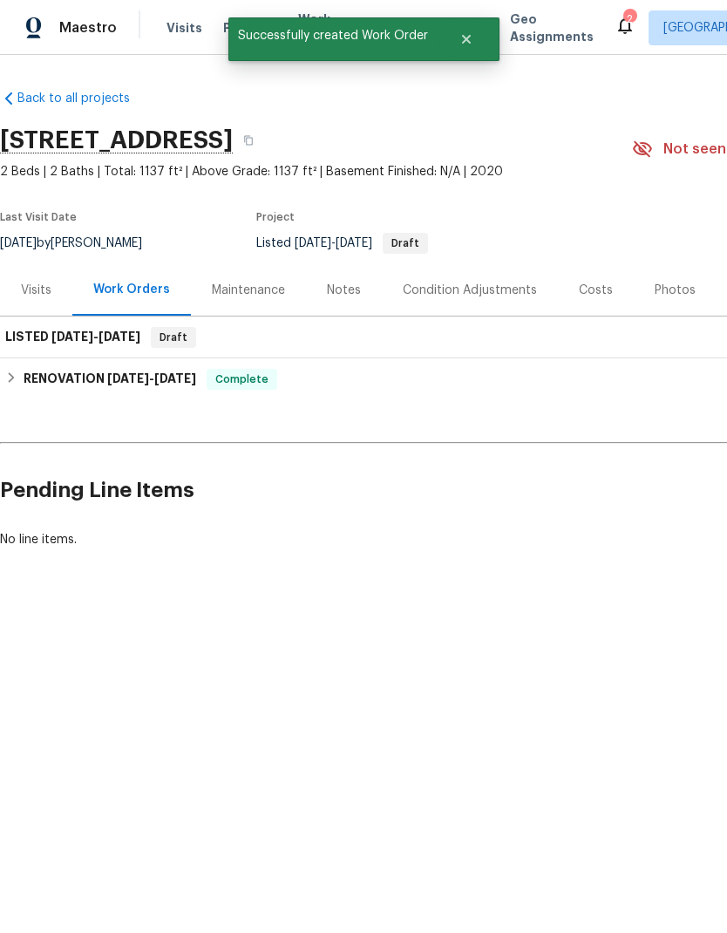
scroll to position [0, -1]
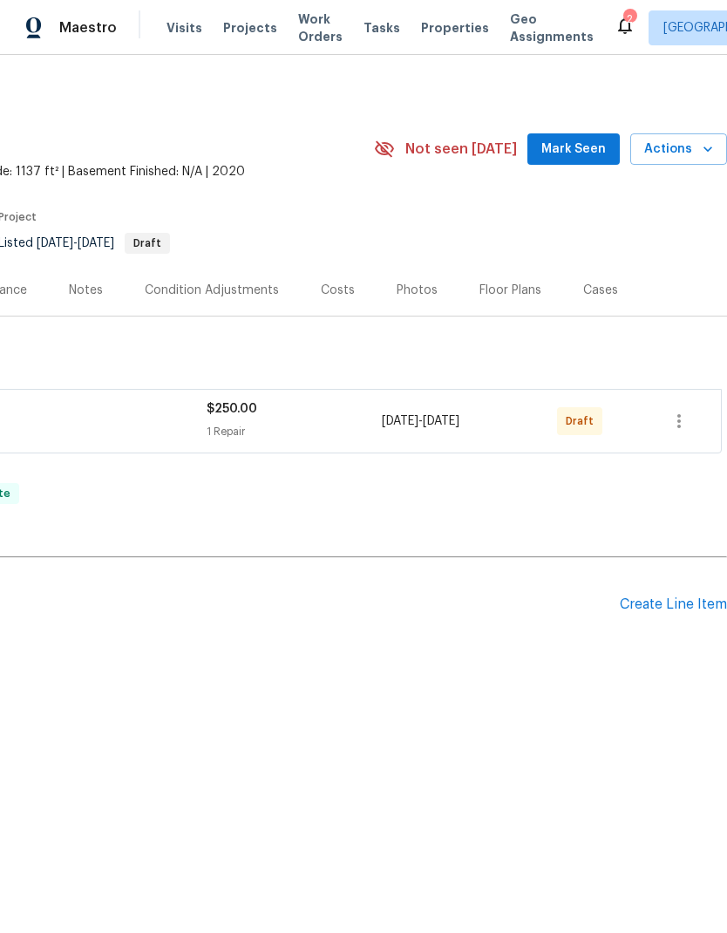
scroll to position [0, 258]
click at [684, 422] on icon "button" at bounding box center [679, 421] width 21 height 21
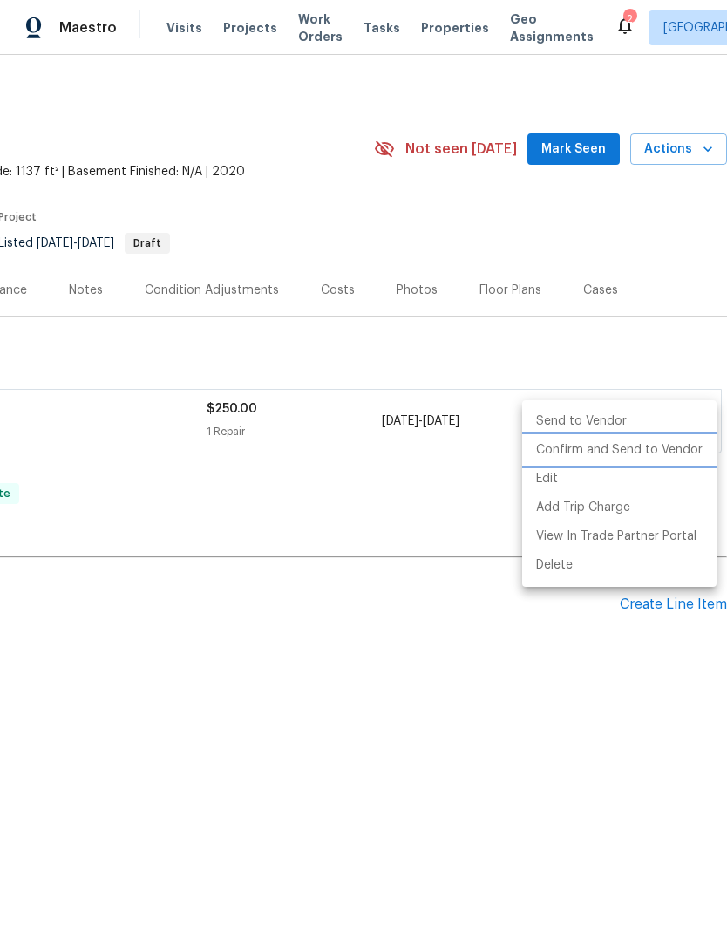
click at [683, 448] on li "Confirm and Send to Vendor" at bounding box center [619, 450] width 194 height 29
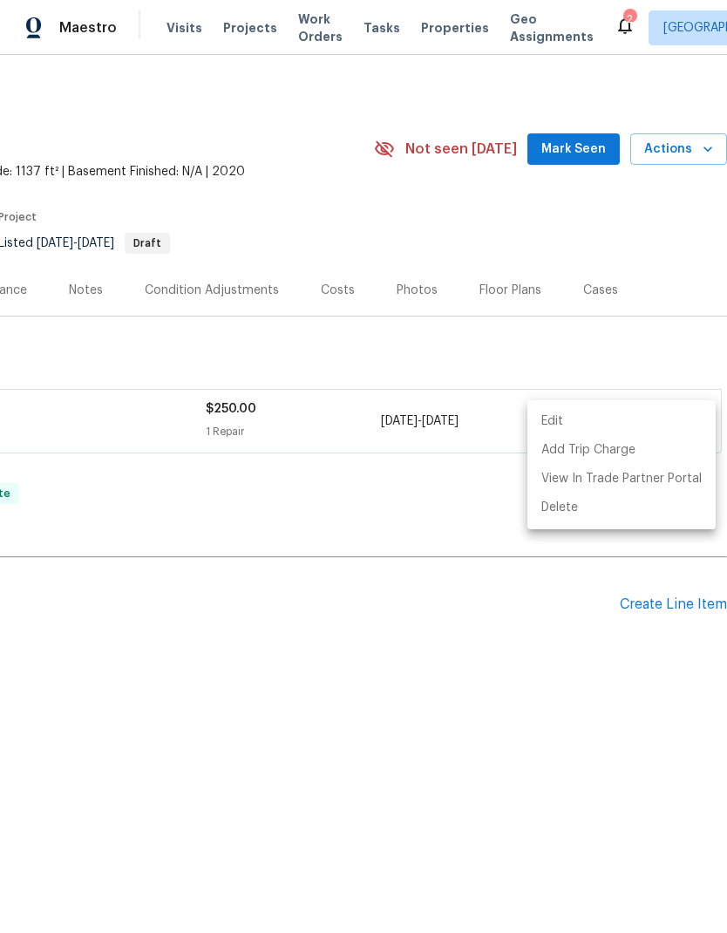
click at [453, 656] on div at bounding box center [363, 466] width 727 height 933
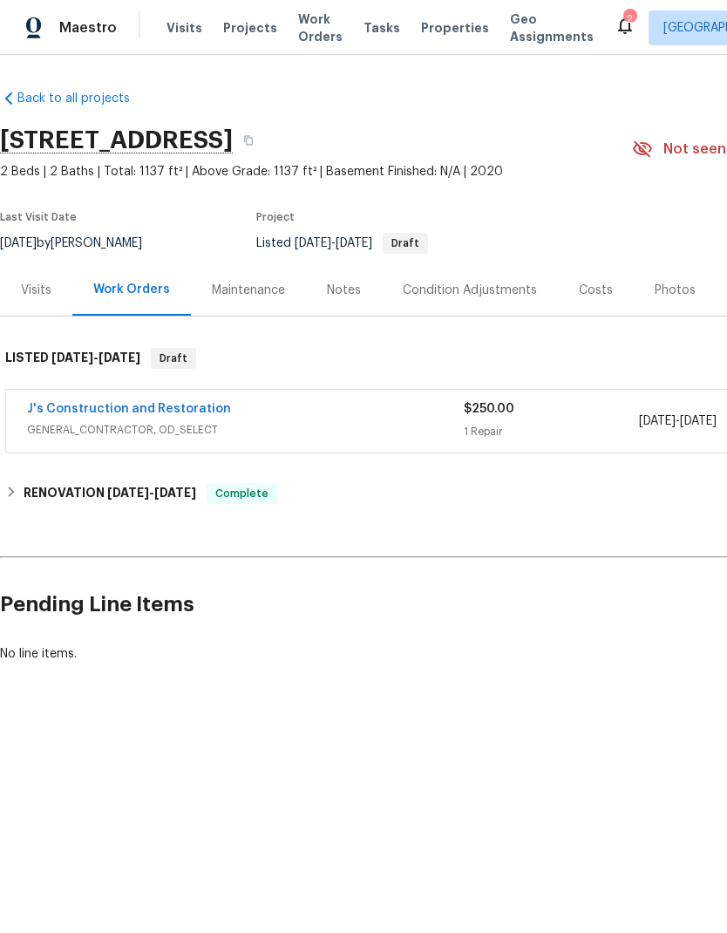
scroll to position [0, 0]
click at [352, 290] on div "Notes" at bounding box center [344, 290] width 34 height 17
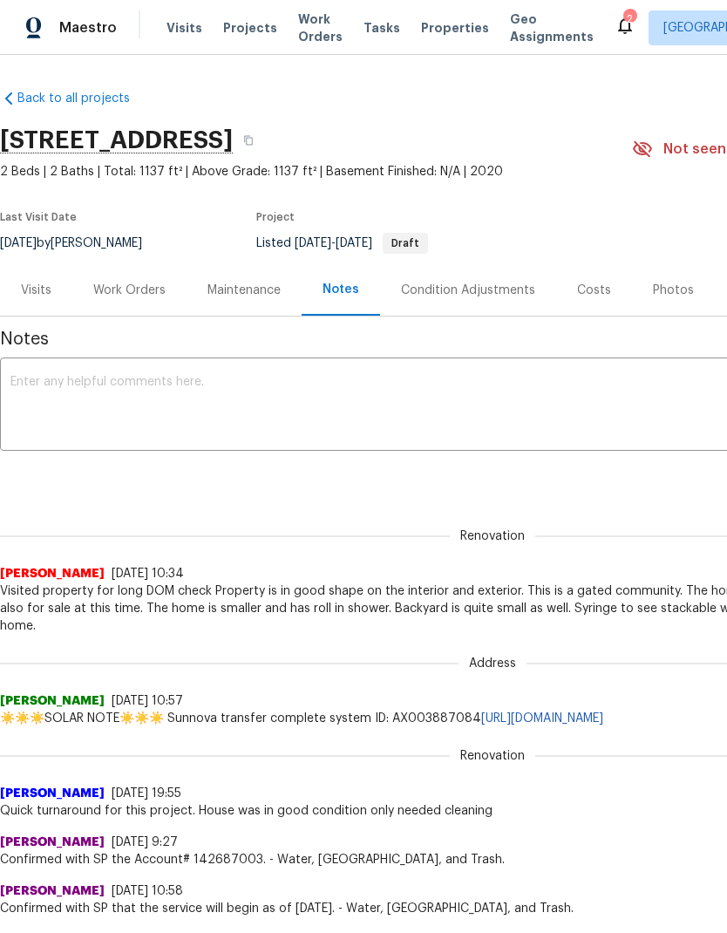
click at [95, 387] on textarea at bounding box center [492, 406] width 965 height 61
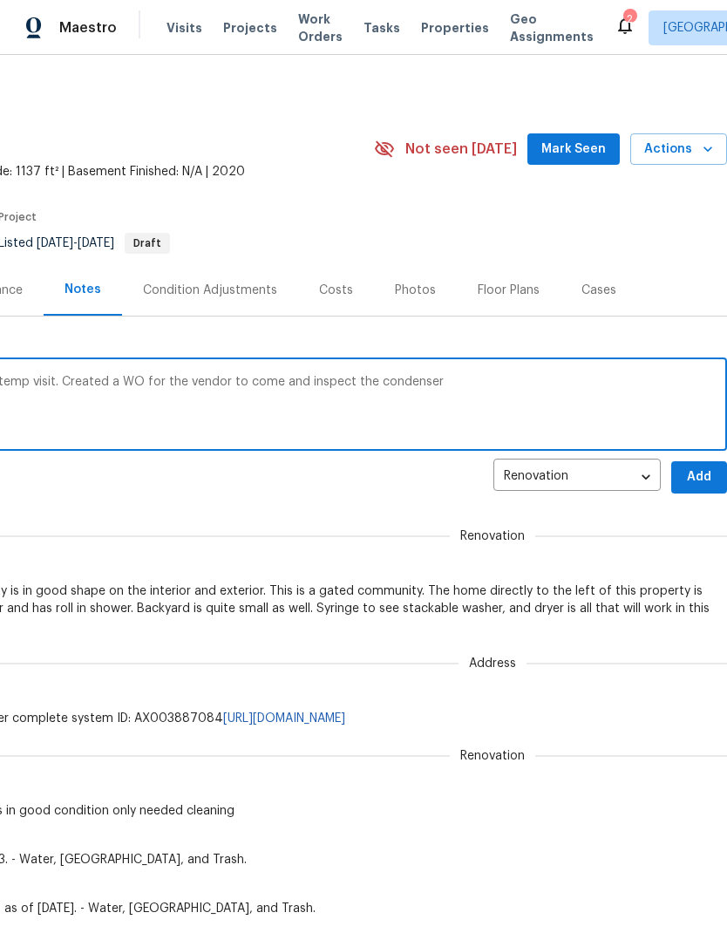
scroll to position [0, 258]
type textarea "Visited the property to do health visit and temp visit. Created a WO for the ve…"
click at [705, 478] on span "Add" at bounding box center [699, 478] width 28 height 22
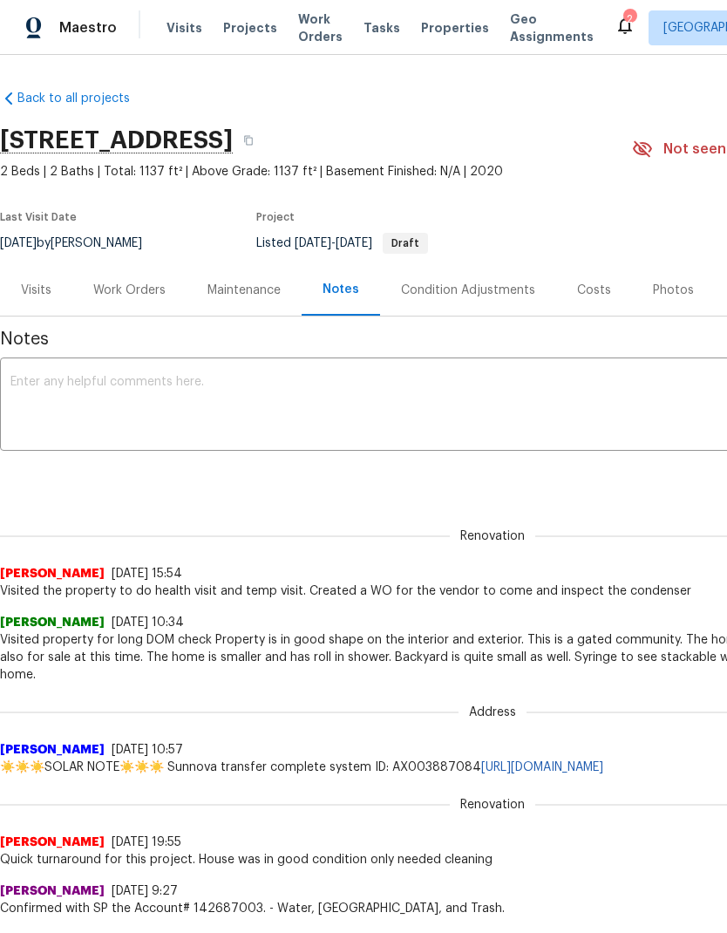
scroll to position [0, 0]
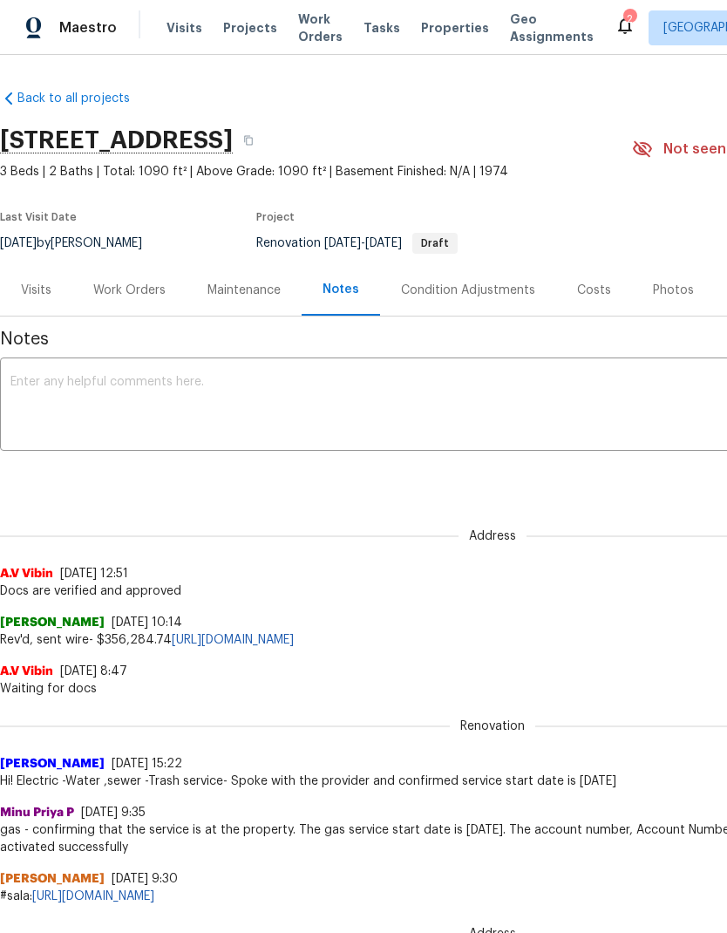
click at [112, 290] on div "Work Orders" at bounding box center [129, 290] width 72 height 17
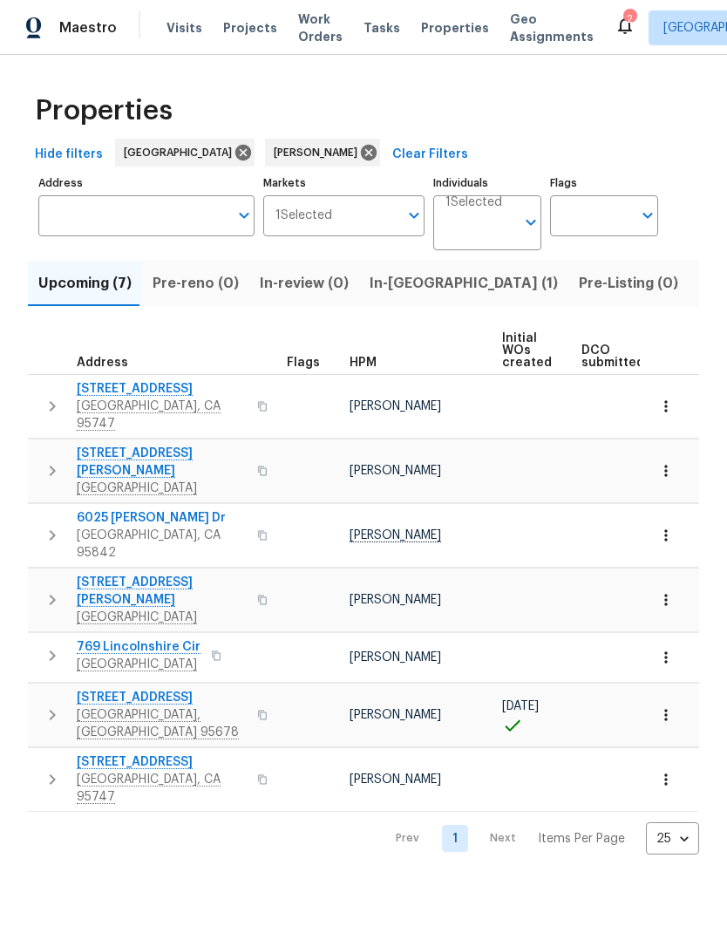
click at [400, 292] on span "In-reno (1)" at bounding box center [464, 283] width 188 height 24
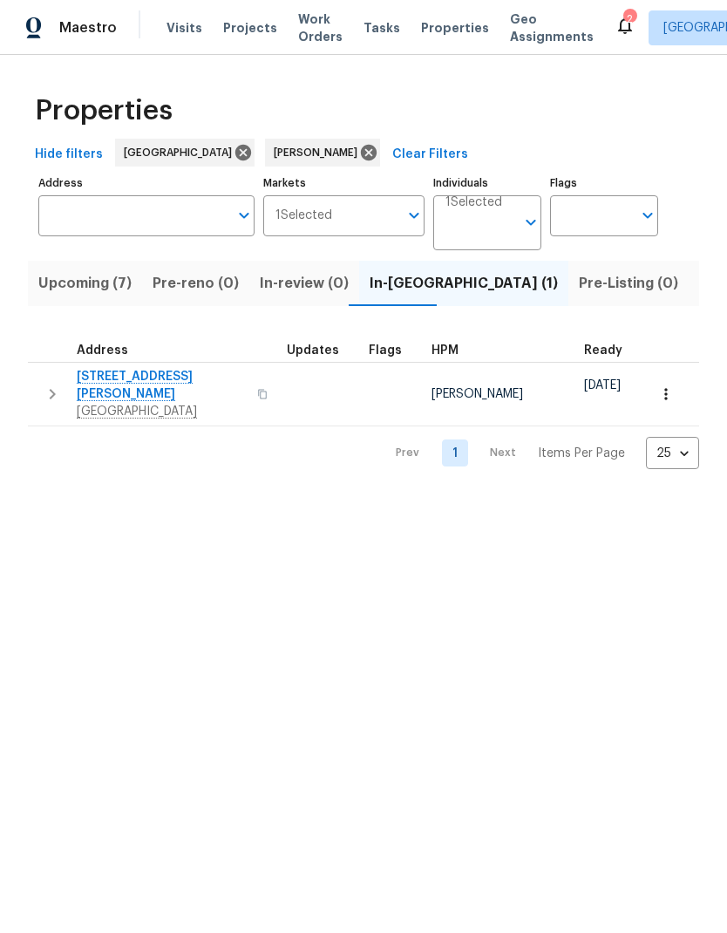
click at [81, 278] on span "Upcoming (7)" at bounding box center [84, 283] width 93 height 24
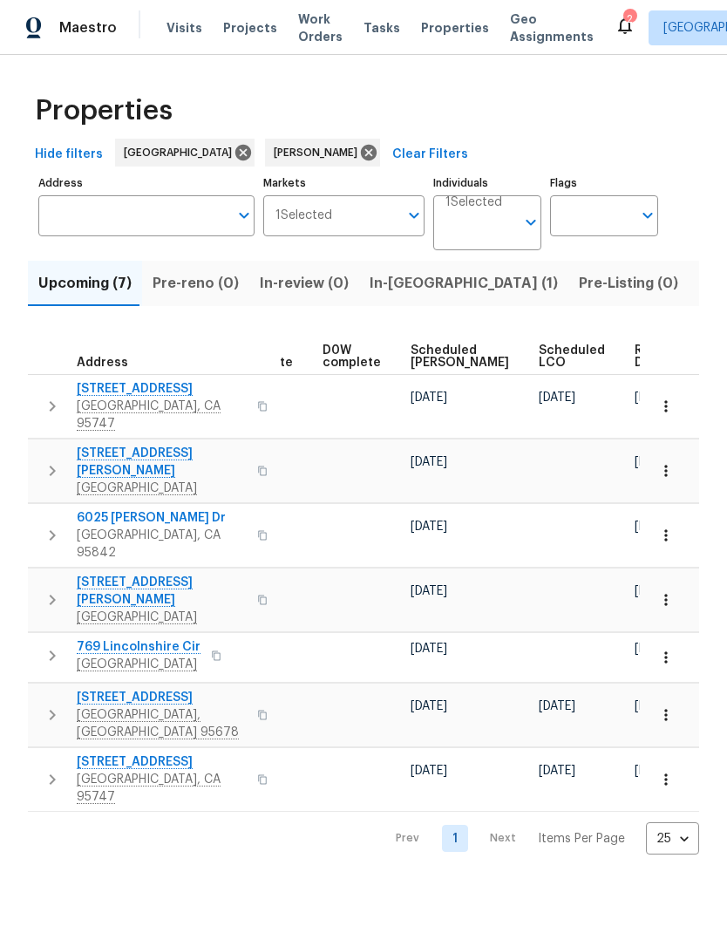
scroll to position [0, 439]
click at [400, 299] on button "In-[GEOGRAPHIC_DATA] (1)" at bounding box center [463, 283] width 209 height 45
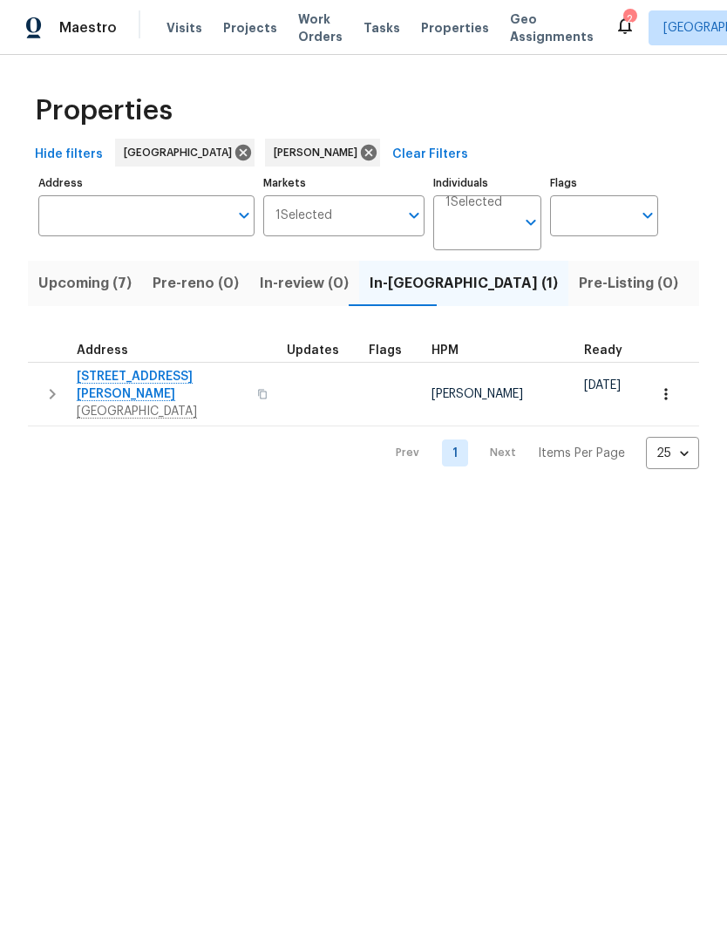
click at [78, 277] on span "Upcoming (7)" at bounding box center [84, 283] width 93 height 24
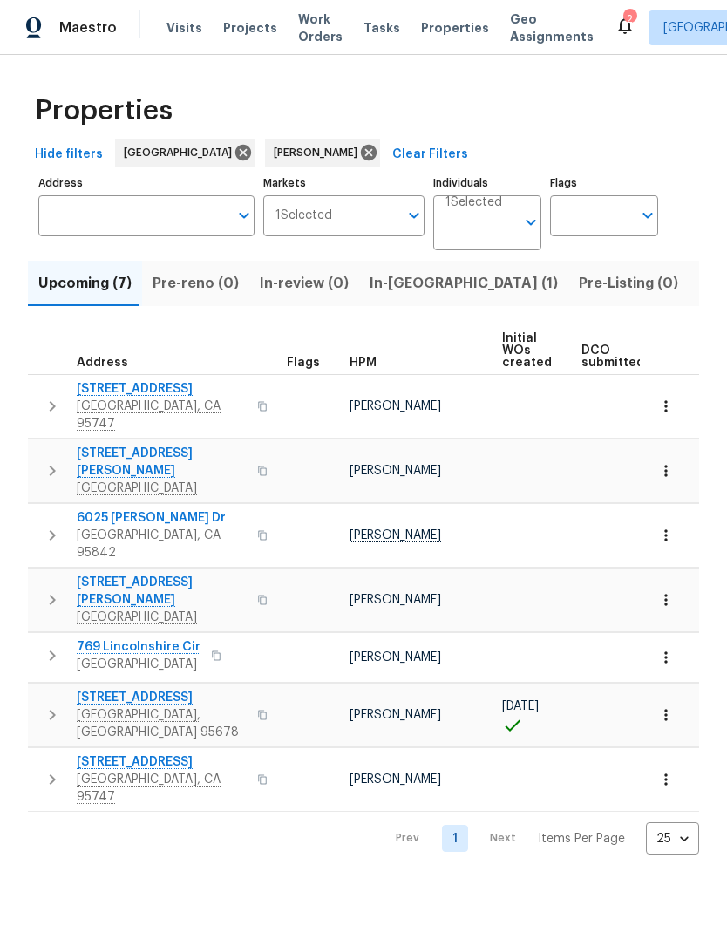
click at [161, 689] on span "509 Brookwood Rd" at bounding box center [162, 697] width 170 height 17
click at [359, 155] on icon at bounding box center [368, 152] width 19 height 19
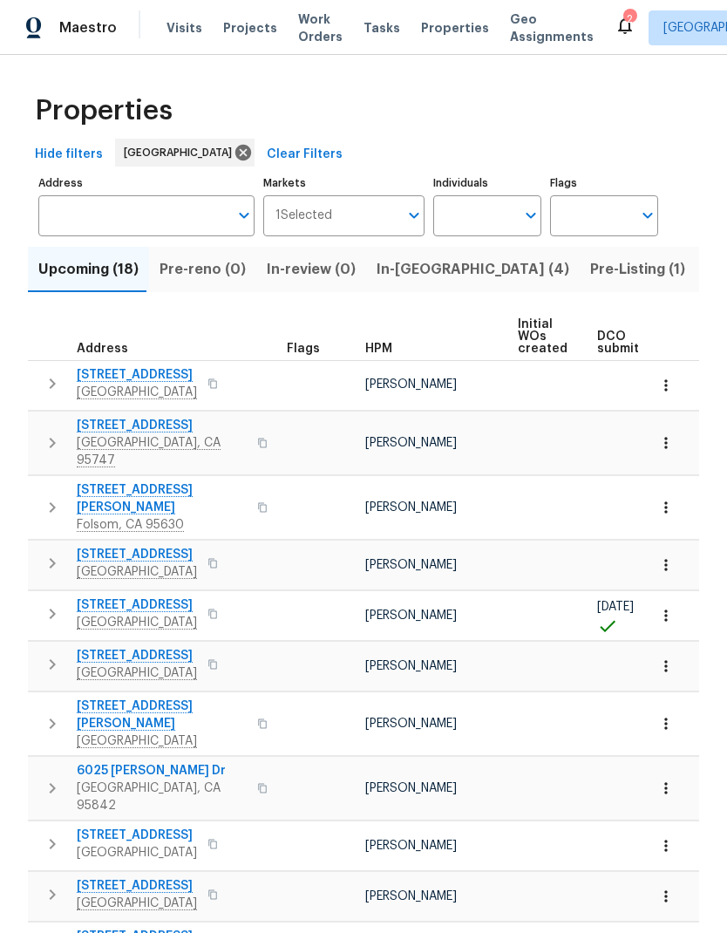
click at [500, 211] on input "Individuals" at bounding box center [474, 215] width 82 height 41
type input "[PERSON_NAME]"
click at [504, 269] on li "[PERSON_NAME]" at bounding box center [487, 271] width 80 height 37
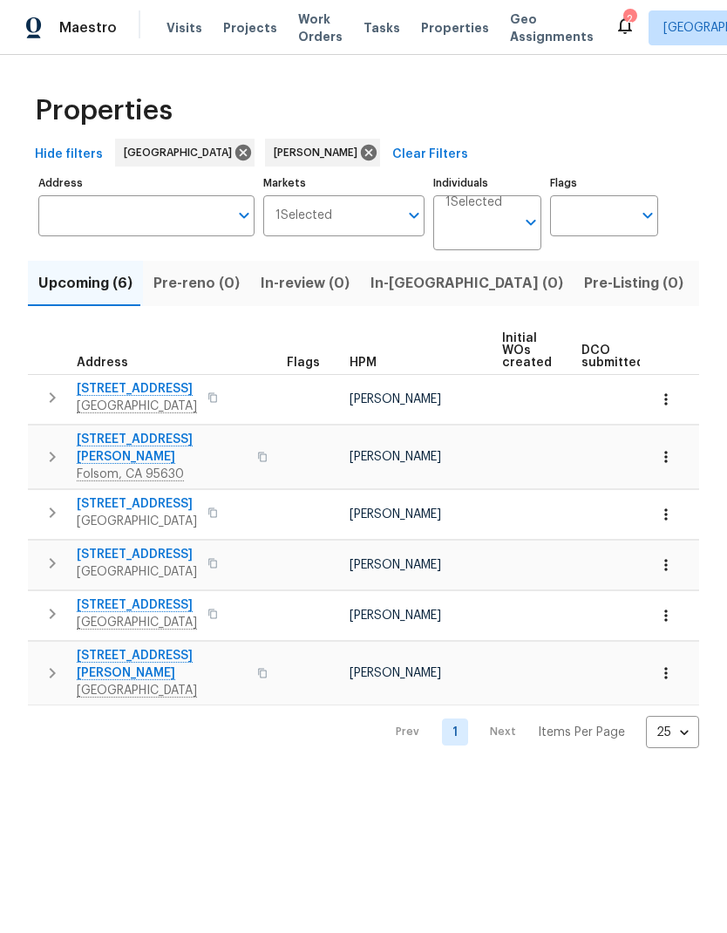
click at [117, 389] on span "8977 Carlisle Ave" at bounding box center [137, 388] width 120 height 17
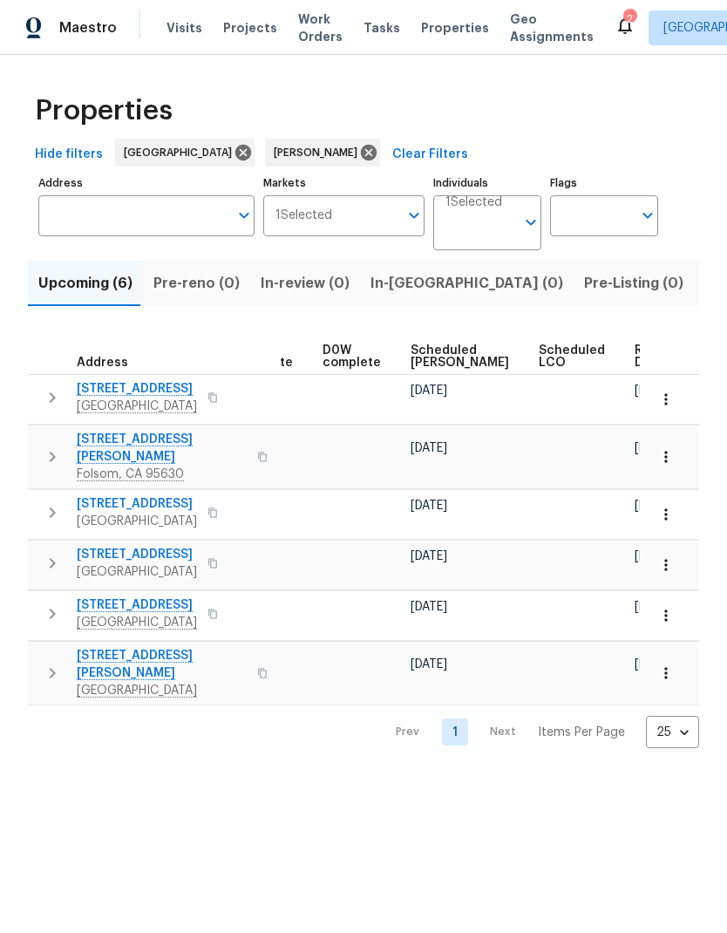
scroll to position [0, 439]
click at [636, 360] on span "Ready Date" at bounding box center [655, 356] width 38 height 24
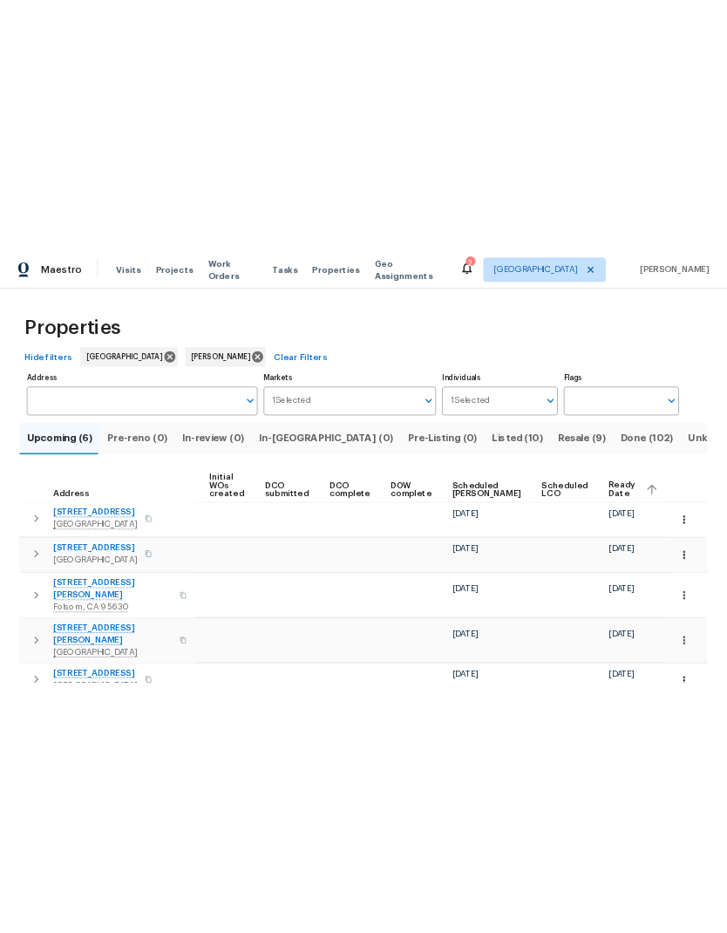
scroll to position [0, 144]
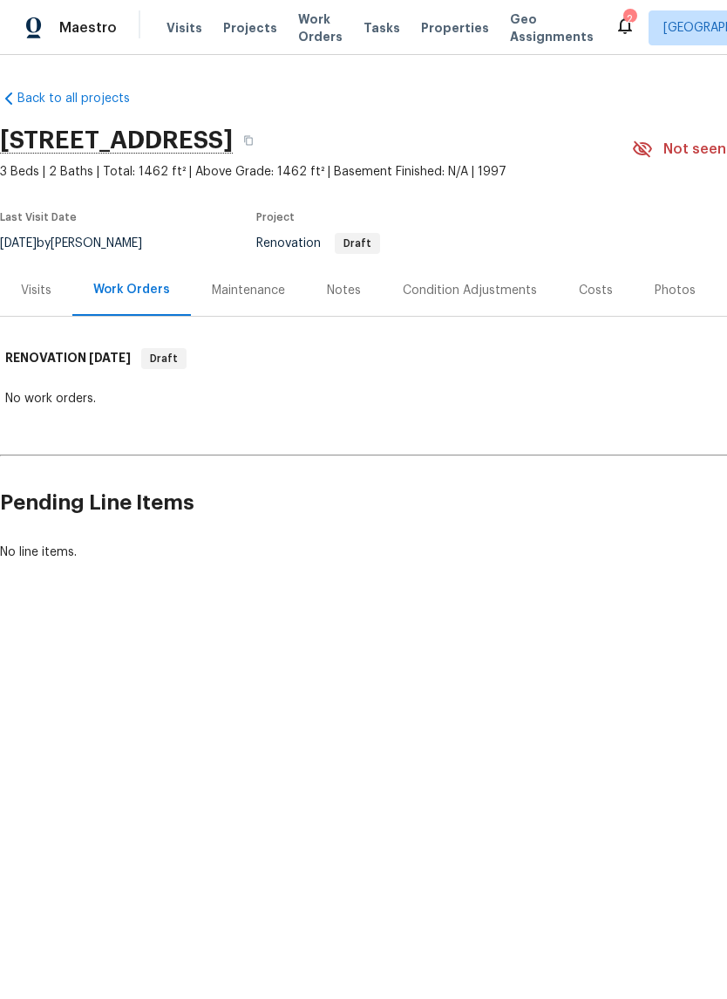
click at [590, 290] on div "Costs" at bounding box center [596, 290] width 34 height 17
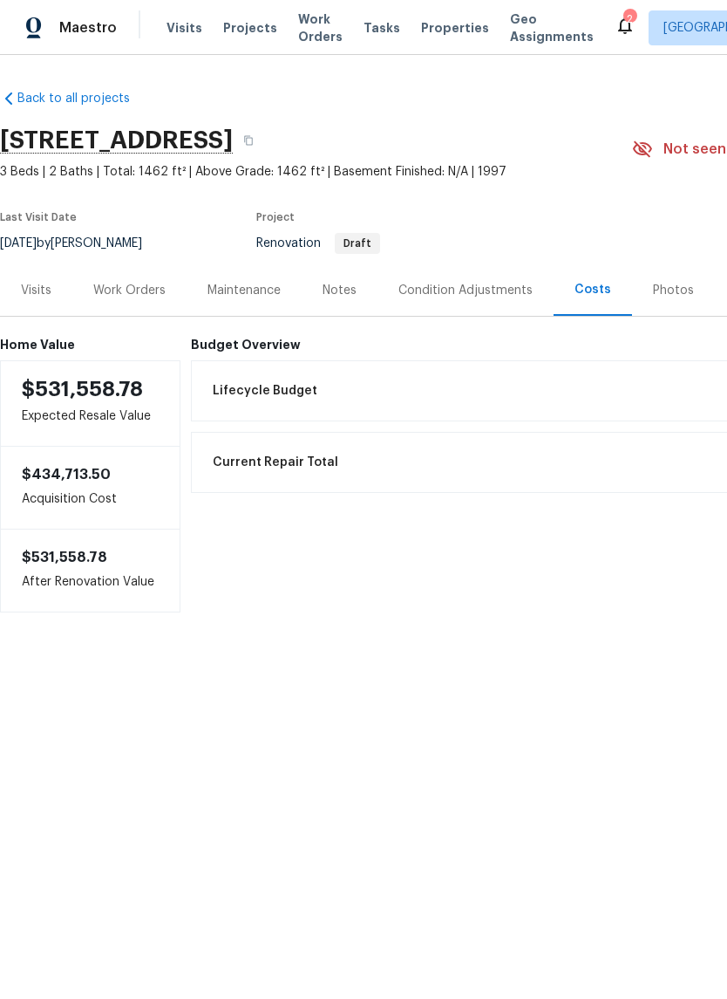
click at [37, 286] on div "Visits" at bounding box center [36, 290] width 31 height 17
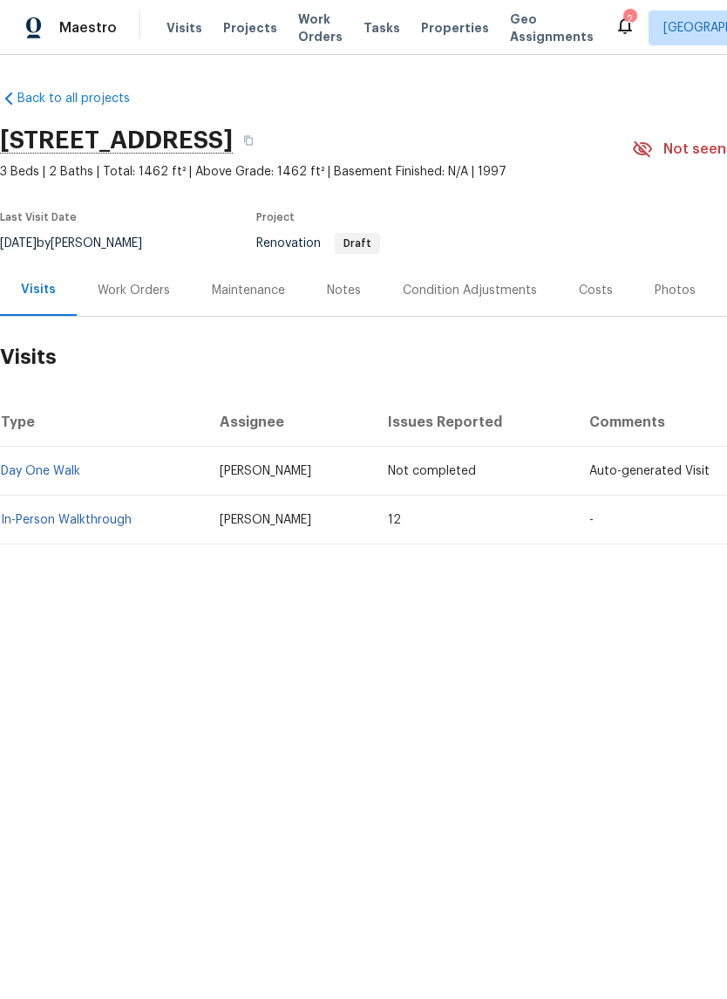
click at [106, 515] on link "In-Person Walkthrough" at bounding box center [66, 520] width 131 height 12
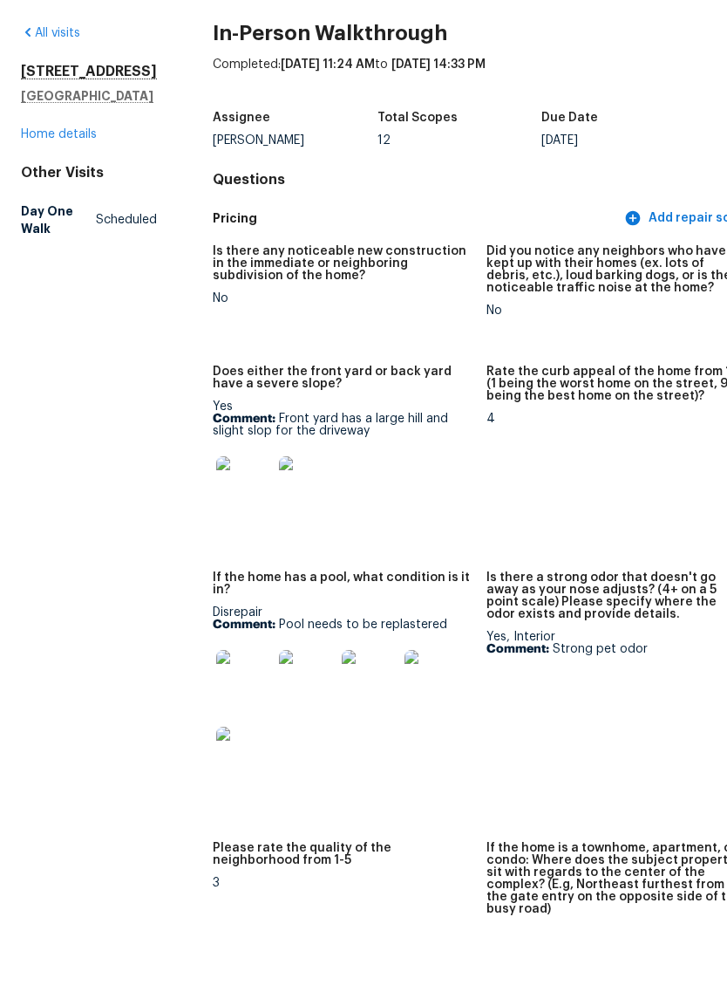
click at [50, 194] on link "Home details" at bounding box center [59, 200] width 76 height 12
